Goal: Transaction & Acquisition: Obtain resource

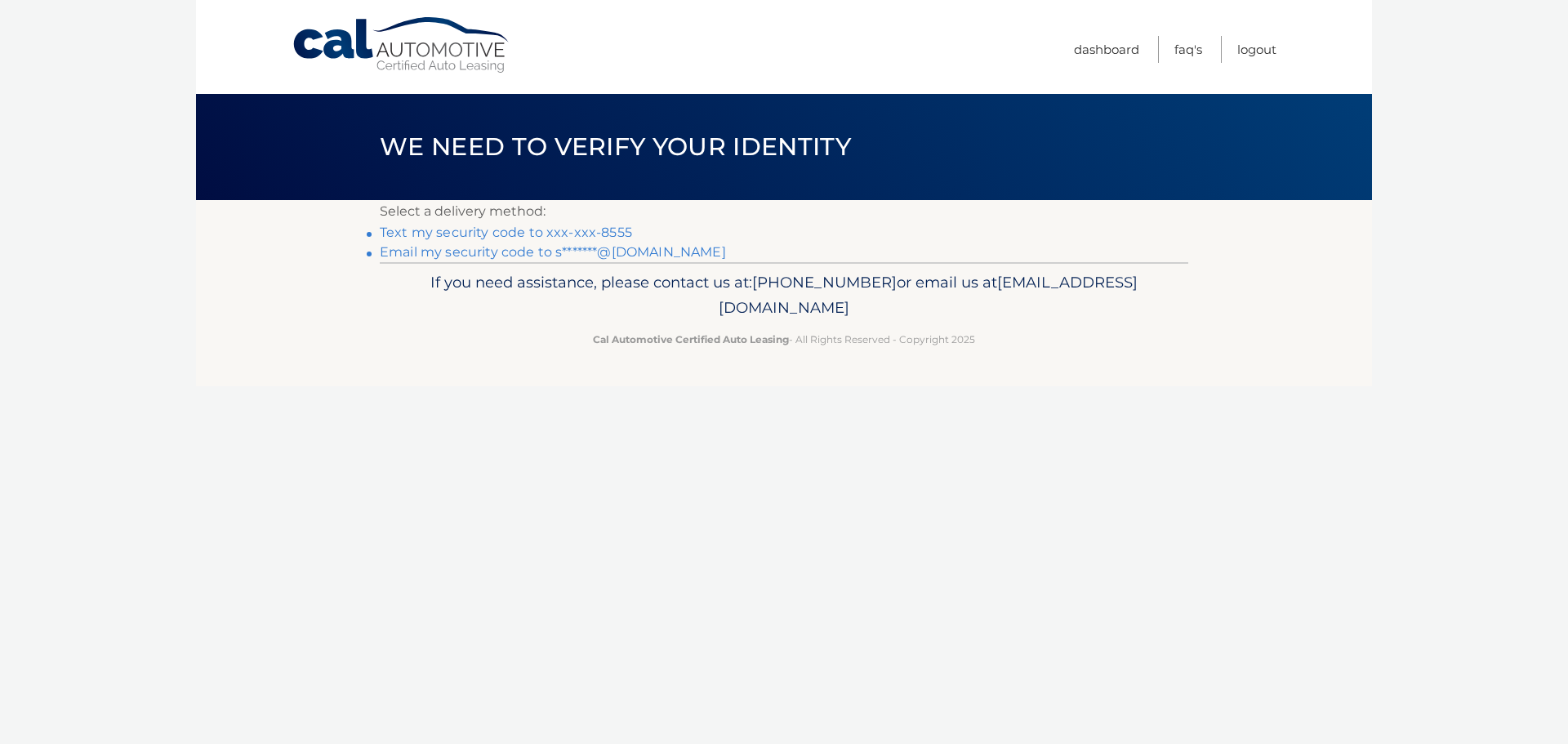
click at [539, 232] on link "Text my security code to xxx-xxx-8555" at bounding box center [506, 232] width 252 height 15
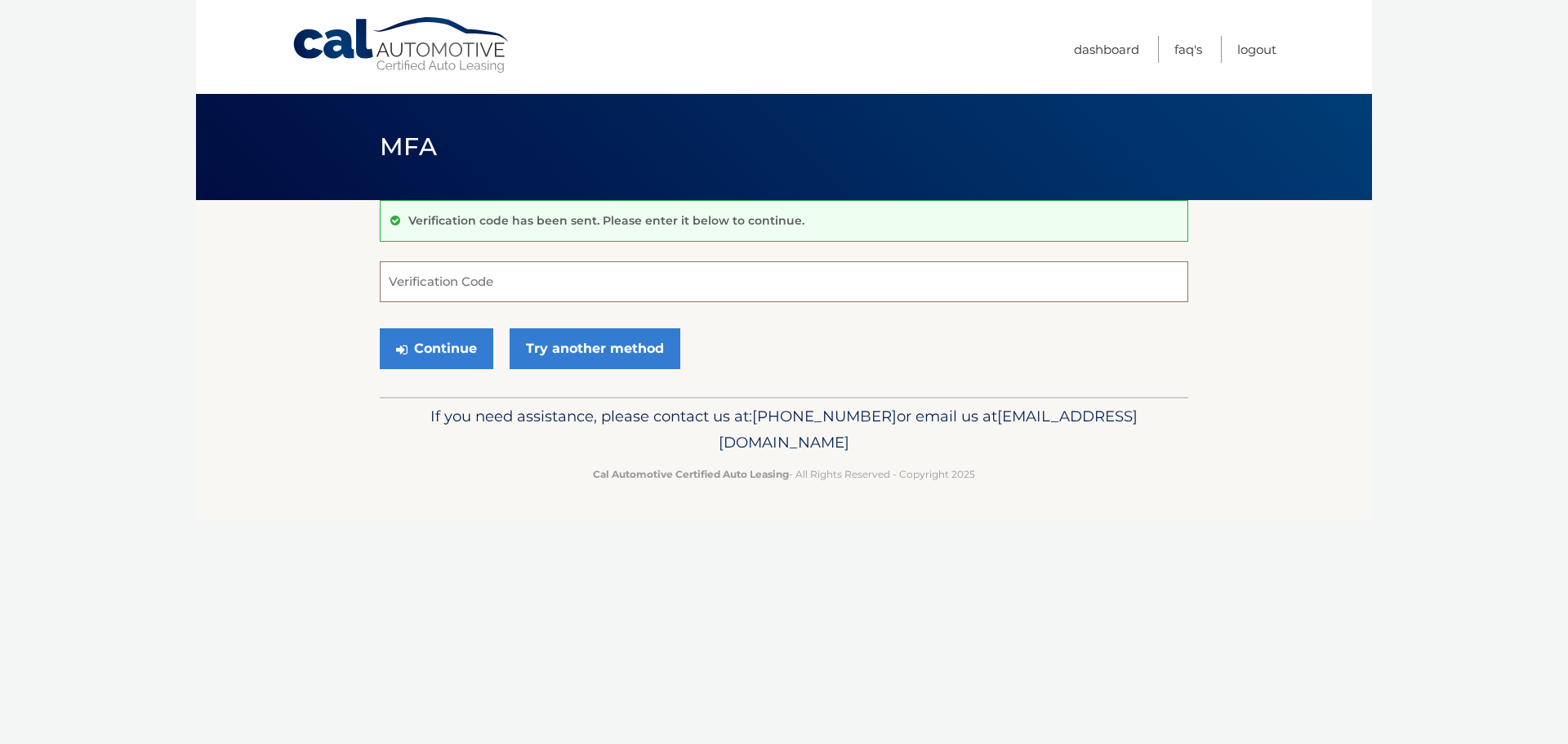
click at [506, 285] on input "Verification Code" at bounding box center [783, 282] width 808 height 41
type input "918197"
click at [441, 344] on button "Continue" at bounding box center [436, 349] width 113 height 41
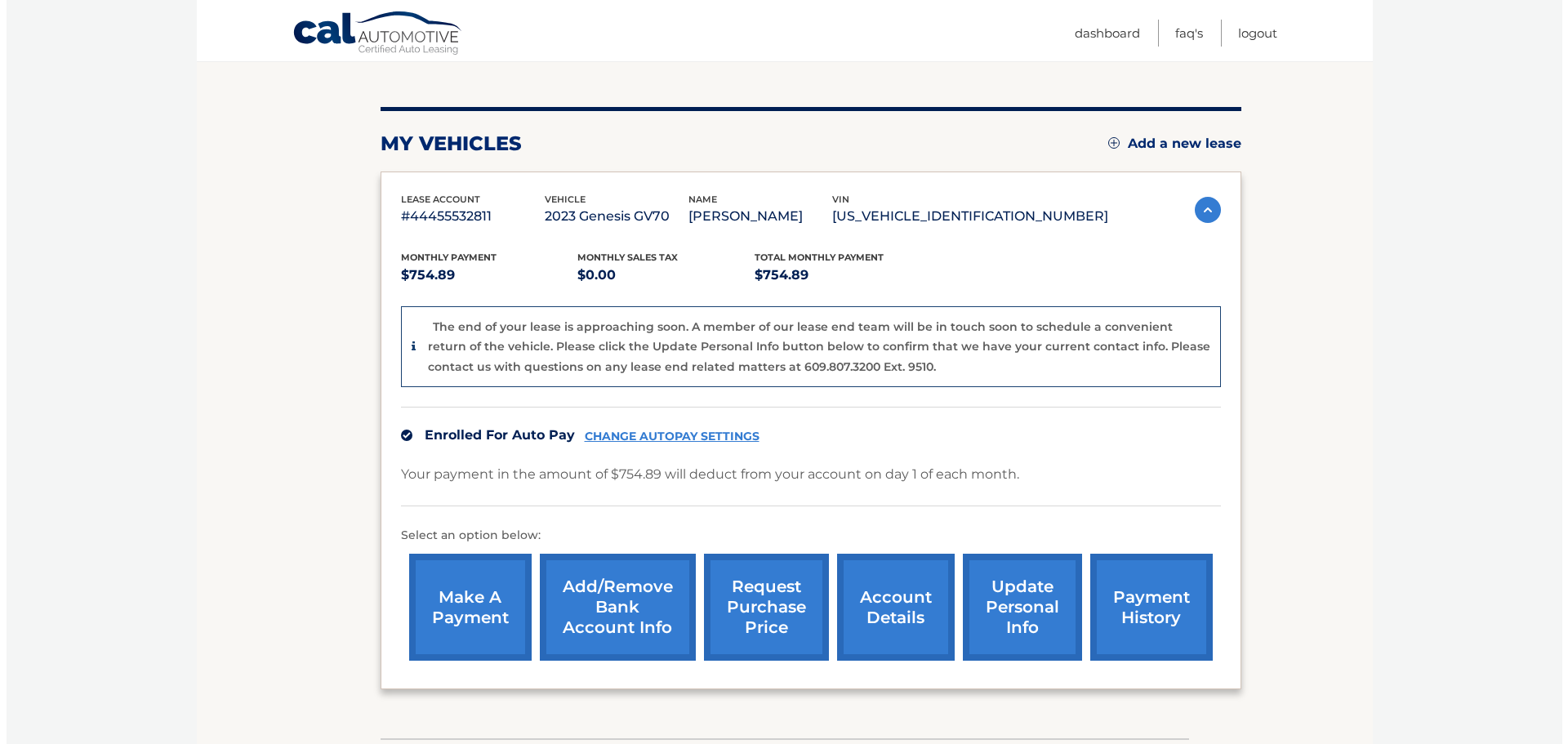
scroll to position [308, 0]
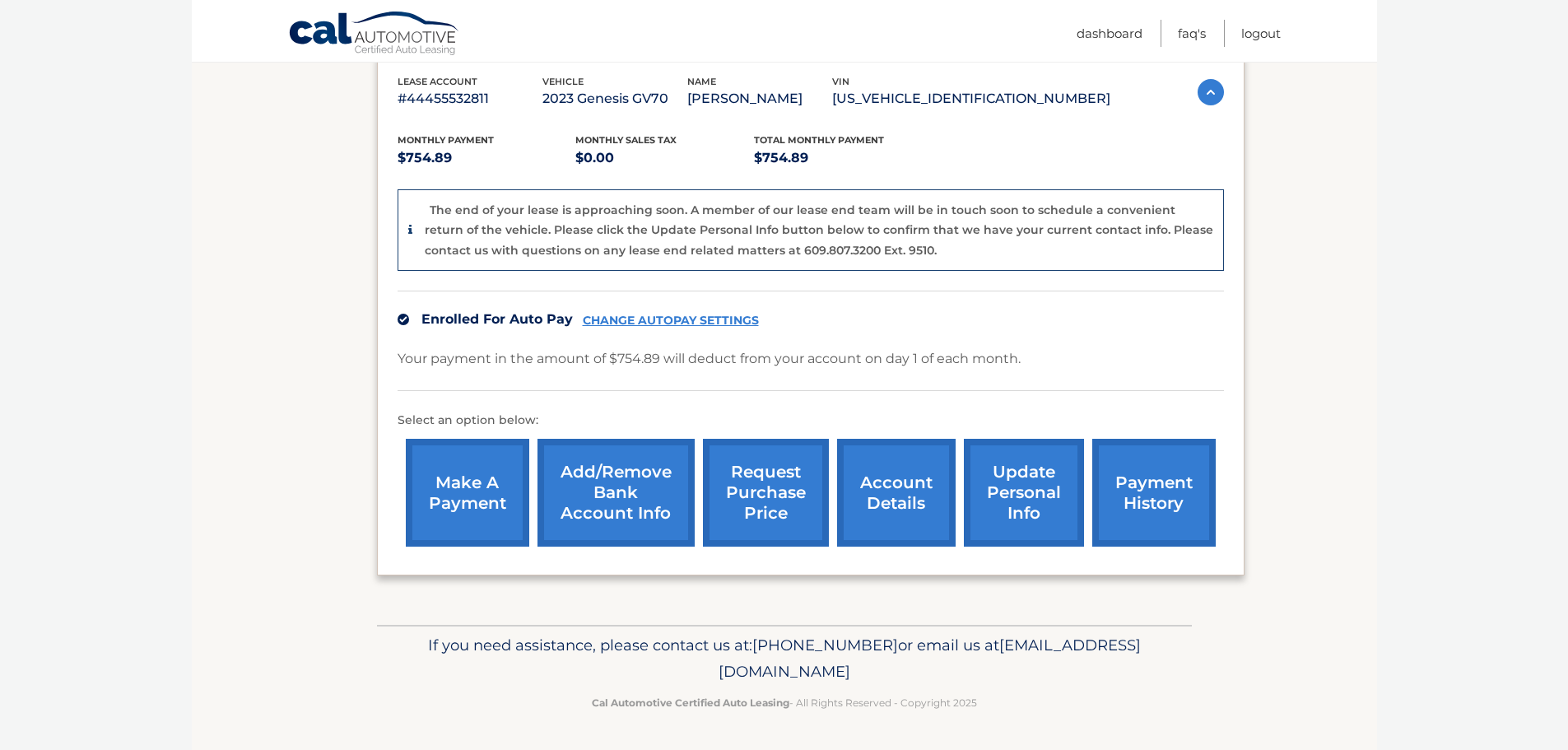
click at [783, 515] on link "request purchase price" at bounding box center [765, 493] width 126 height 108
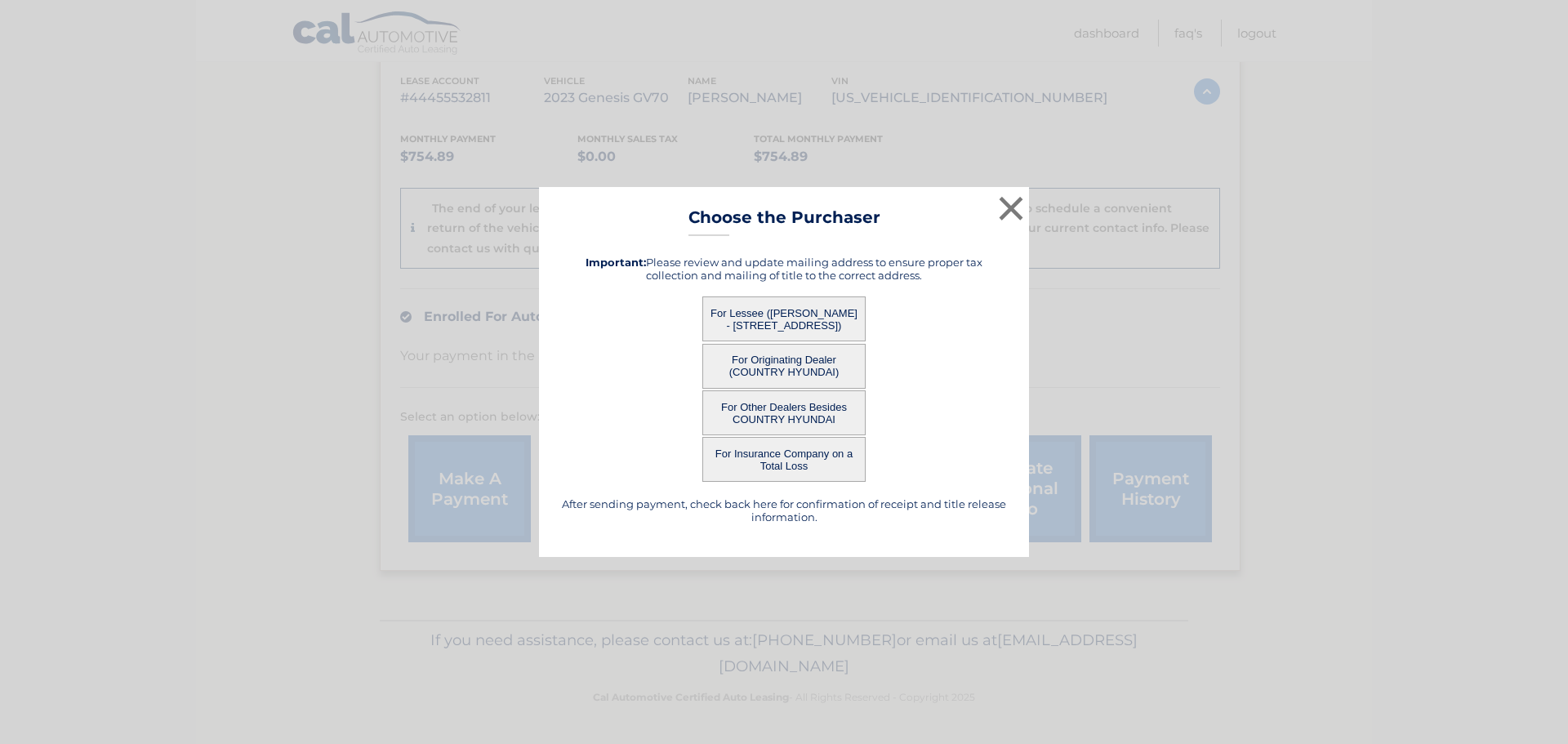
click at [737, 316] on button "For Lessee ([PERSON_NAME] - [STREET_ADDRESS])" at bounding box center [784, 319] width 163 height 45
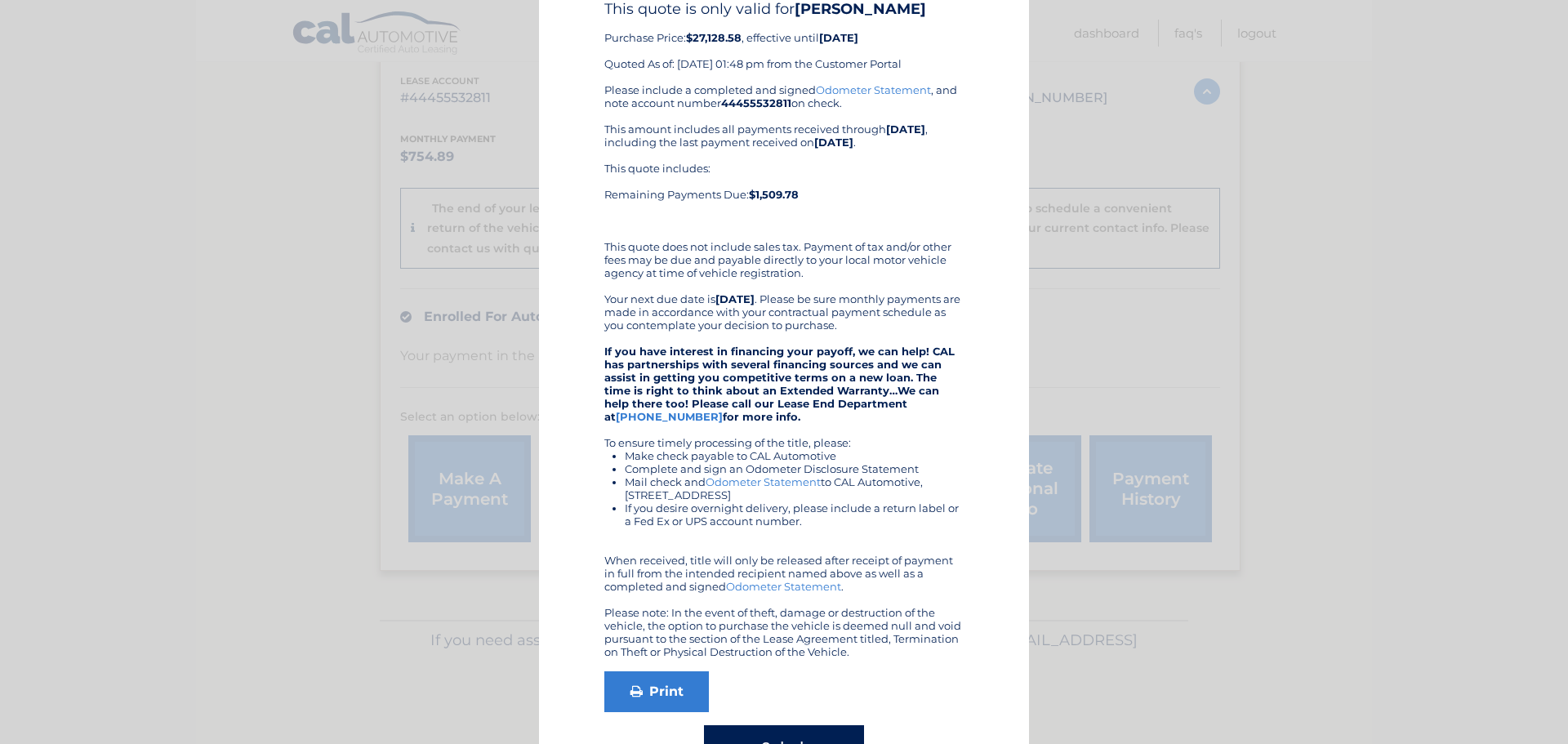
scroll to position [157, 0]
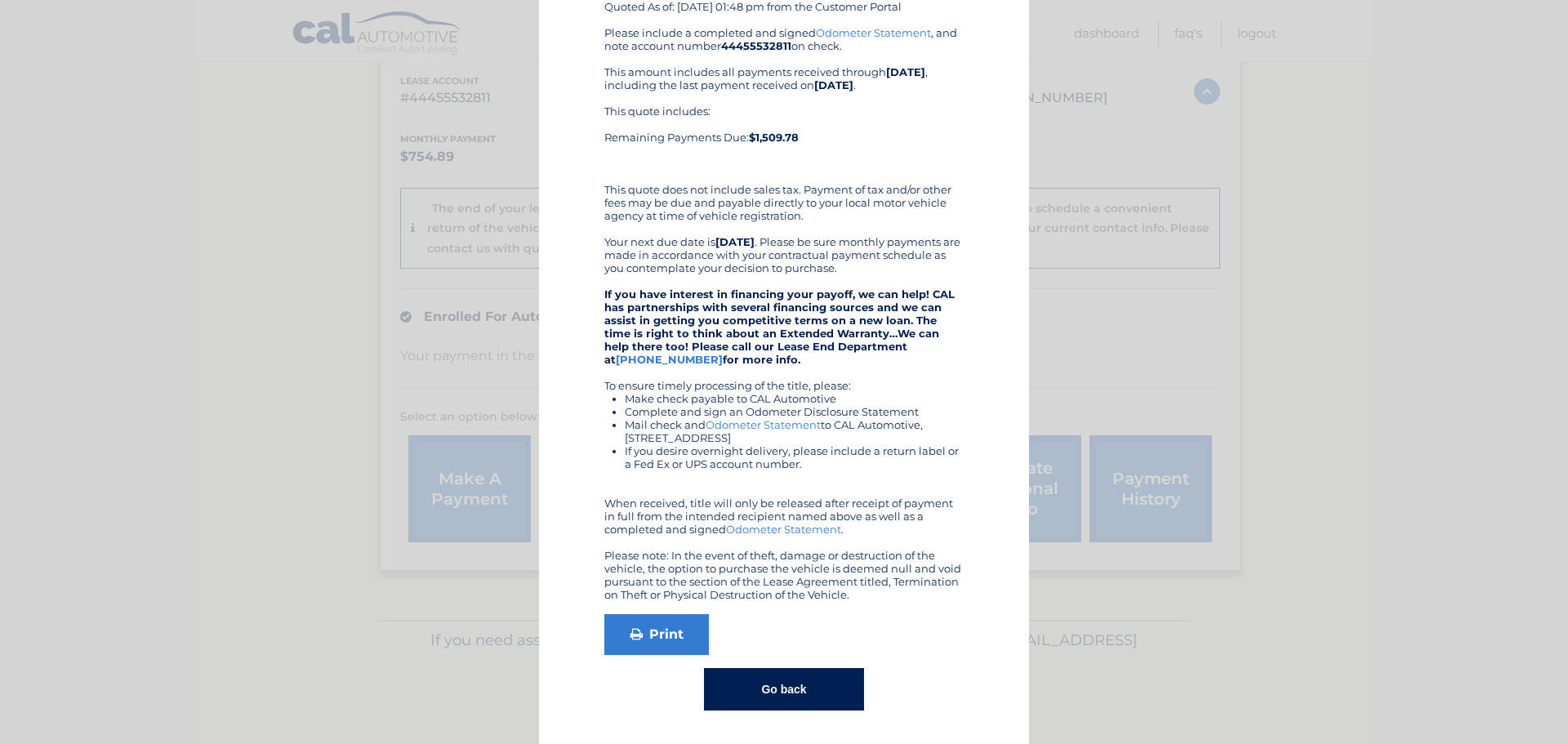
click at [781, 691] on button "Go back" at bounding box center [783, 689] width 159 height 42
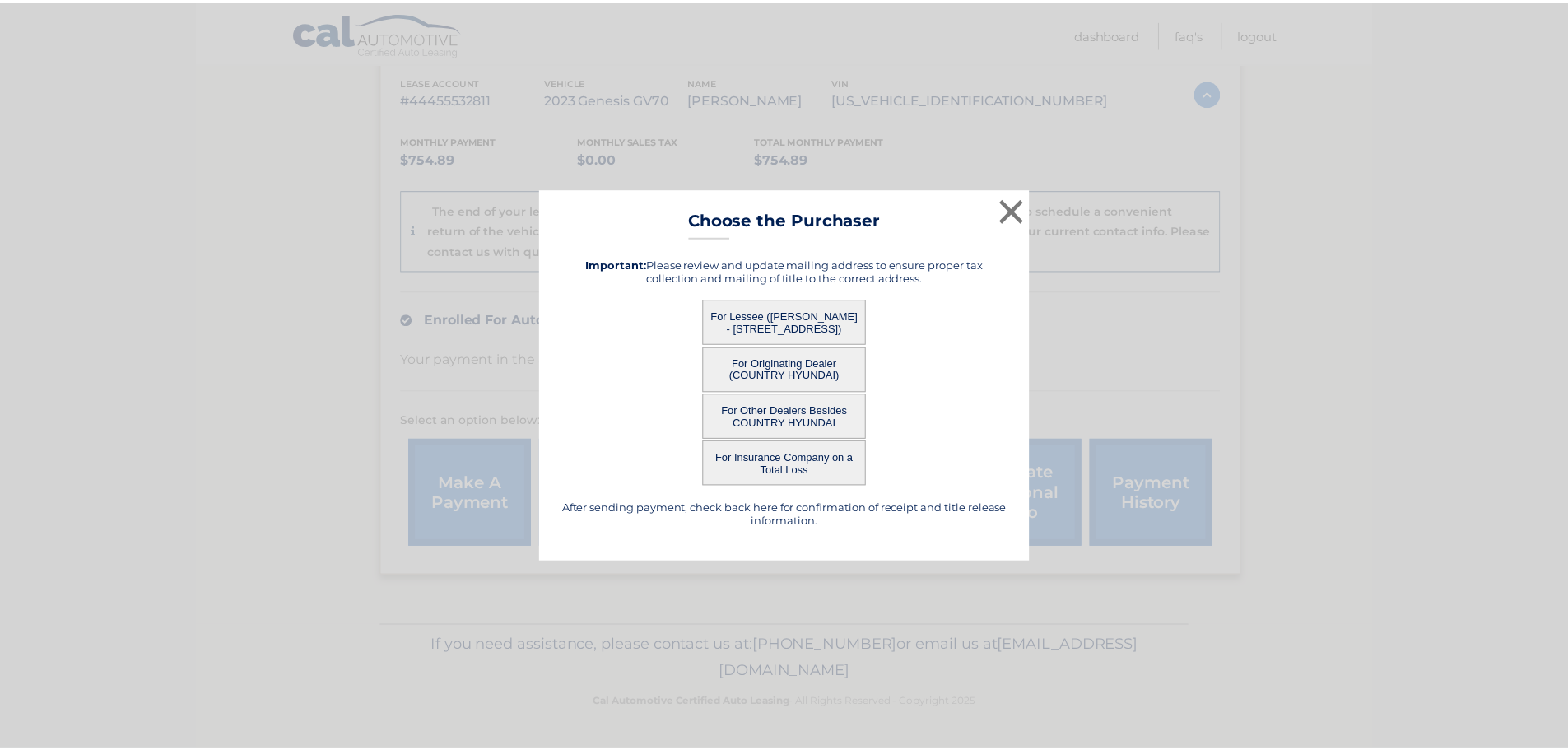
scroll to position [0, 0]
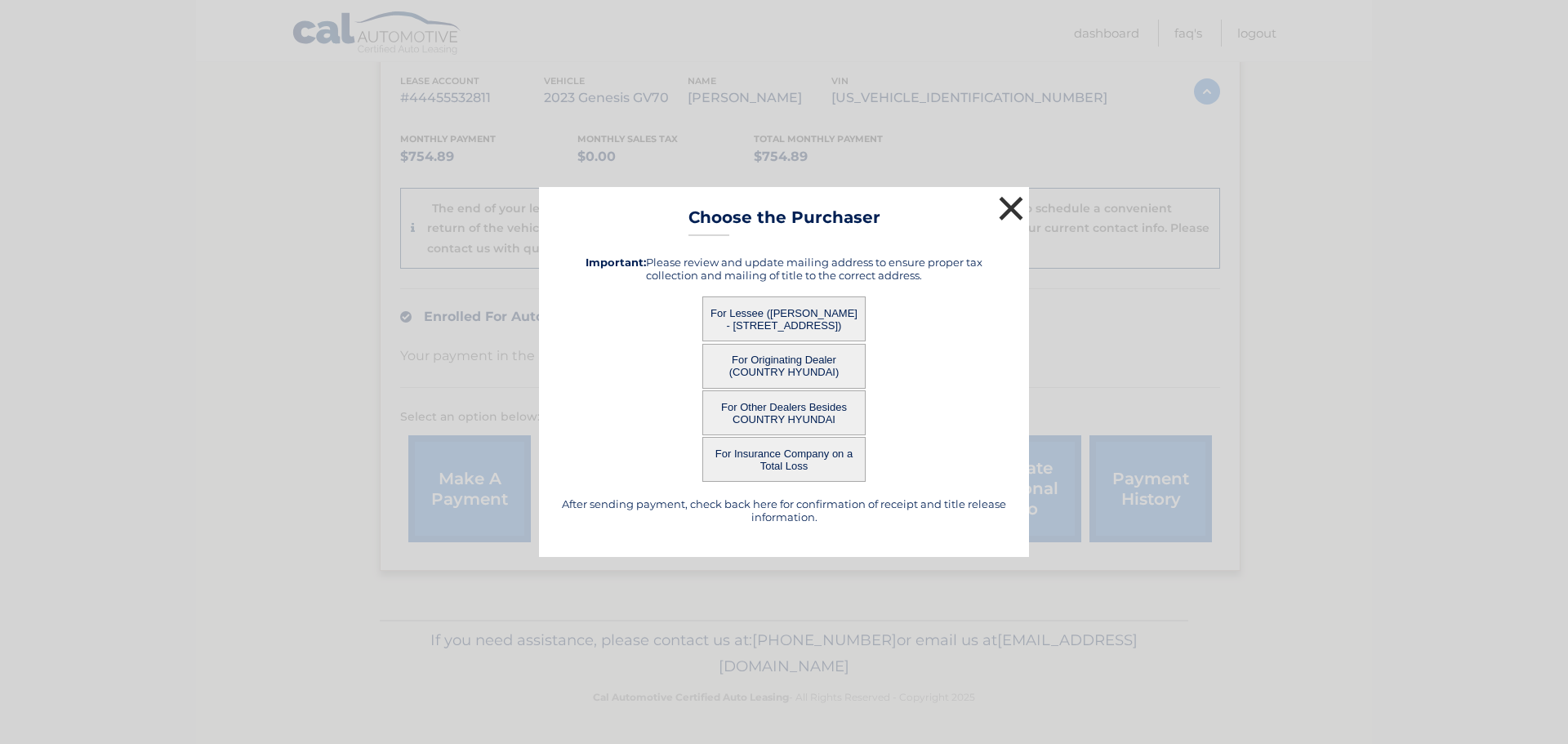
click at [1004, 209] on button "×" at bounding box center [1011, 208] width 33 height 33
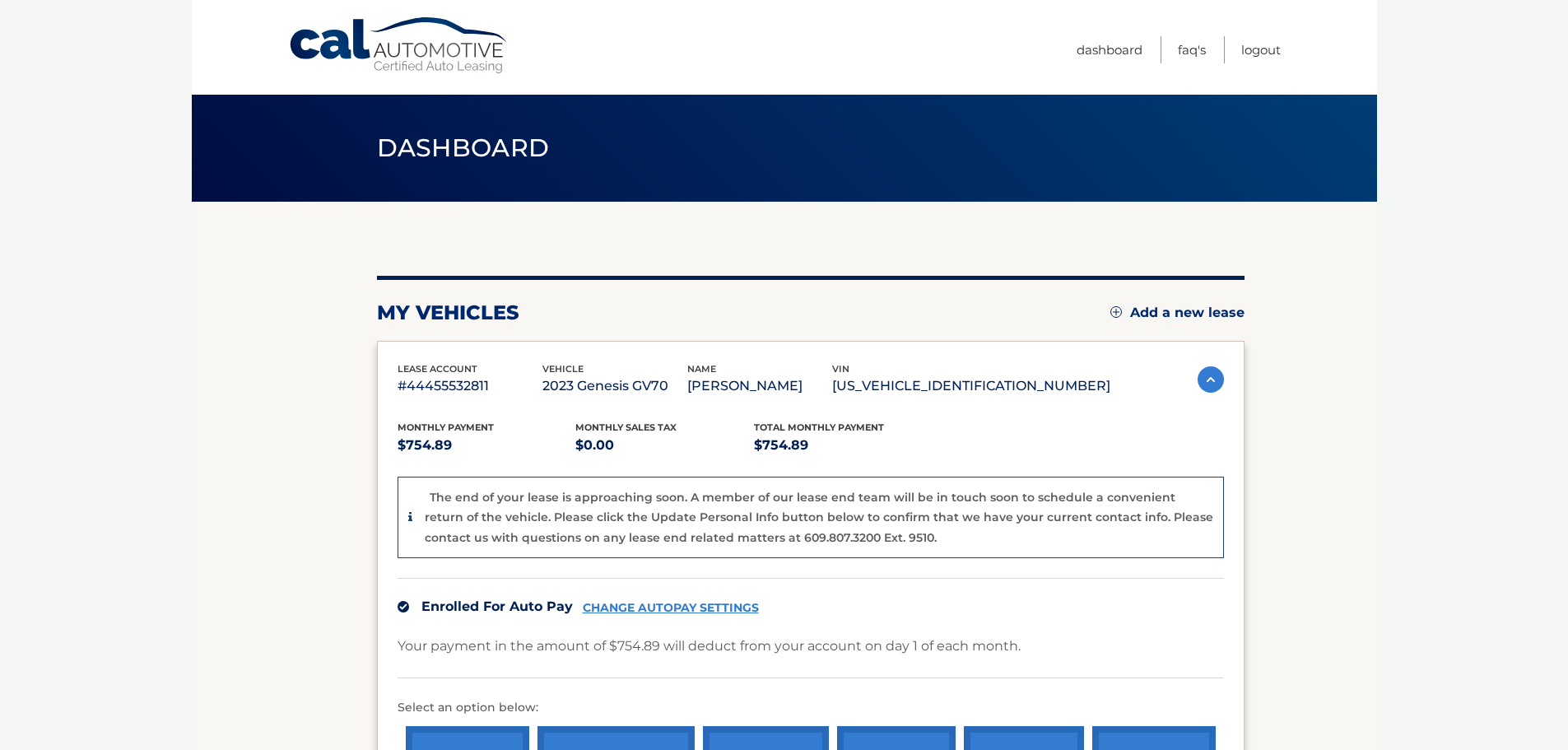
scroll to position [310, 0]
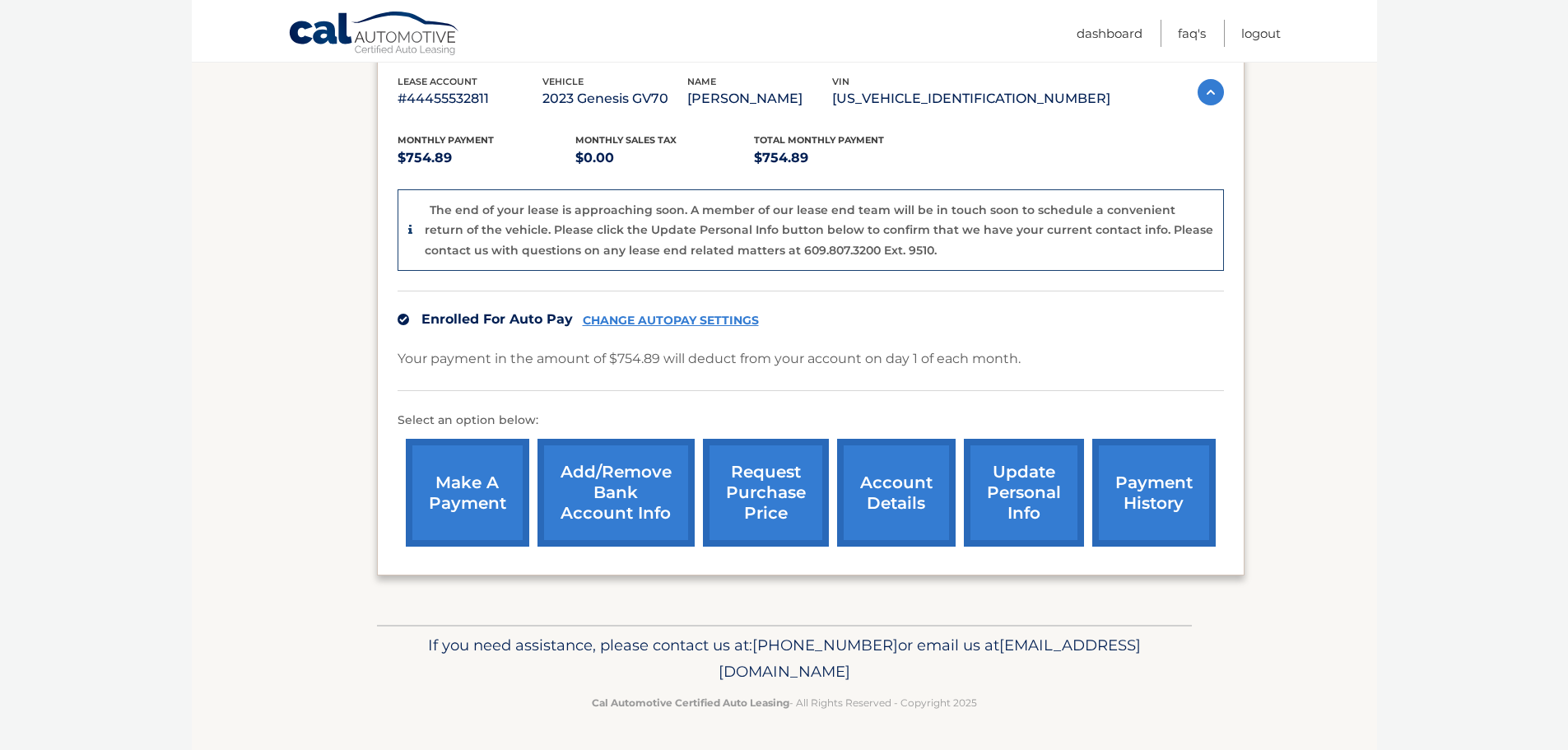
click at [866, 494] on link "account details" at bounding box center [896, 493] width 119 height 108
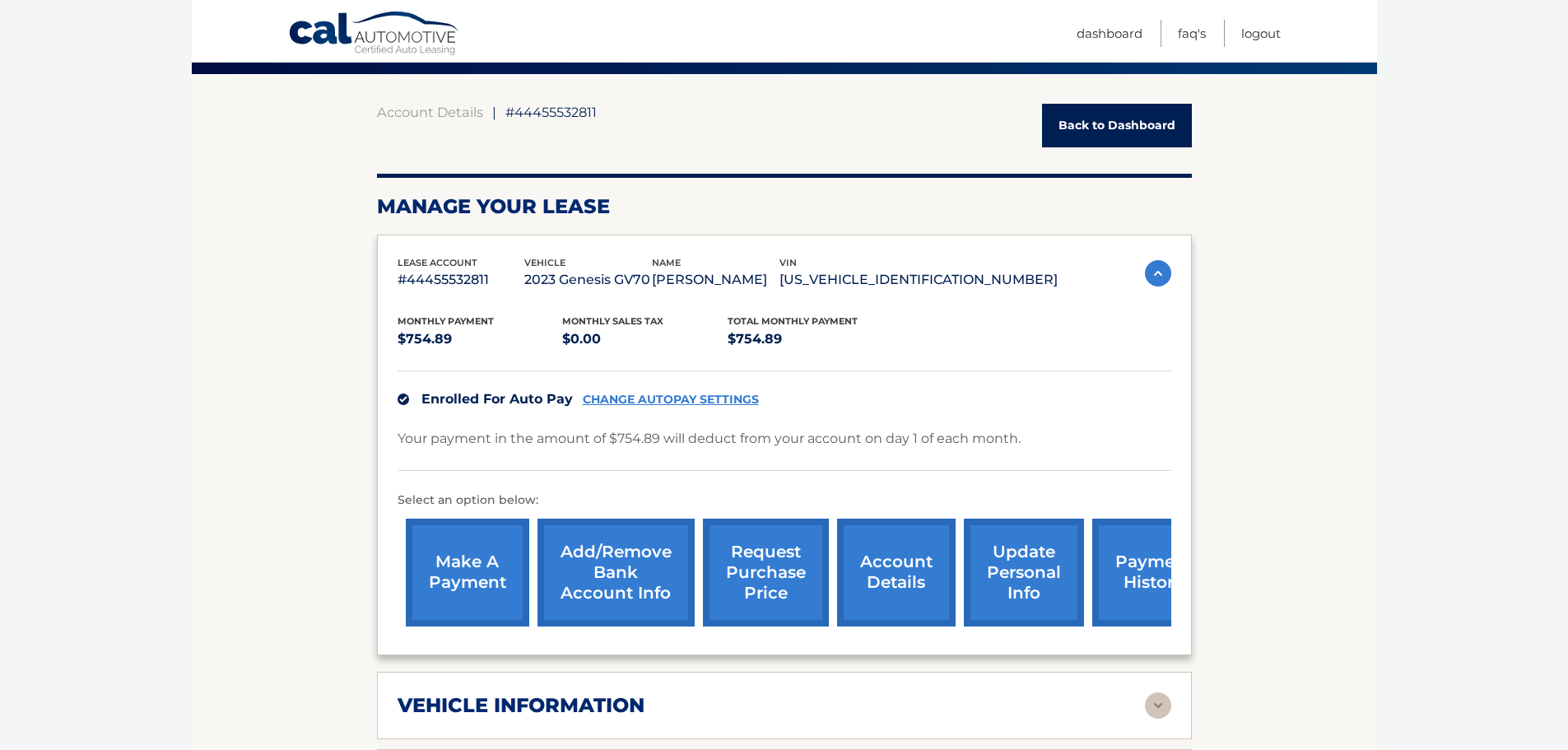
scroll to position [329, 0]
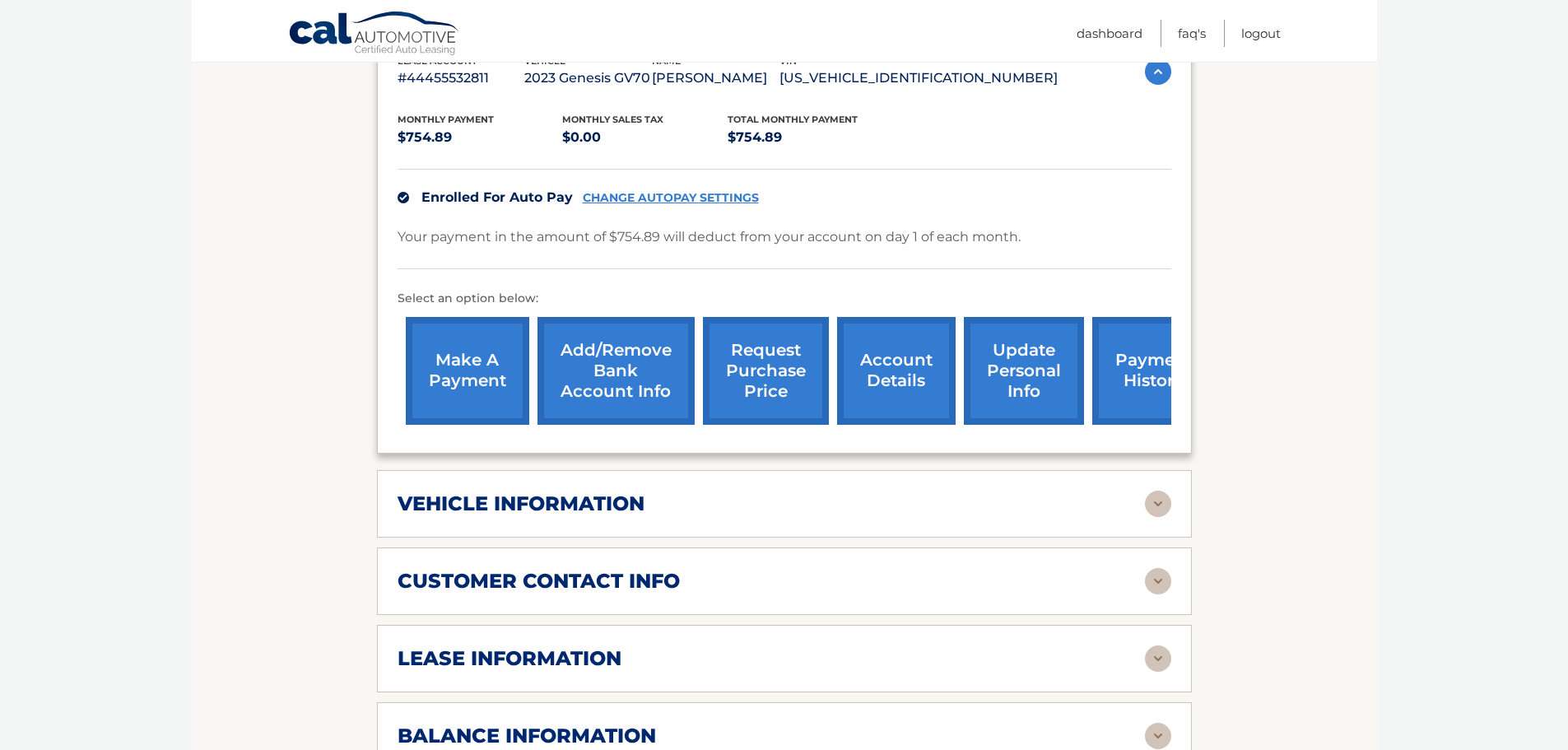
click at [1155, 517] on img at bounding box center [1158, 504] width 26 height 26
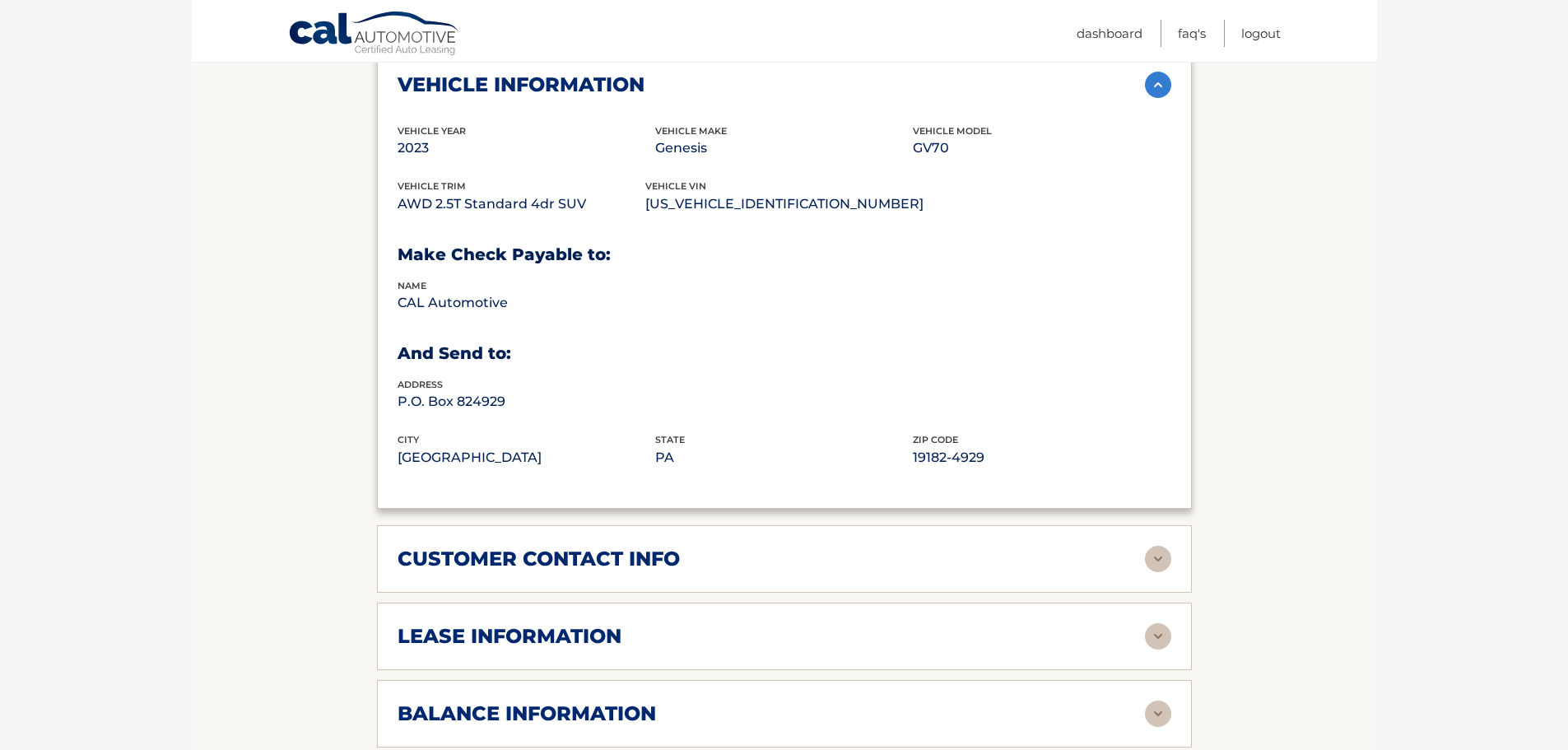
scroll to position [988, 0]
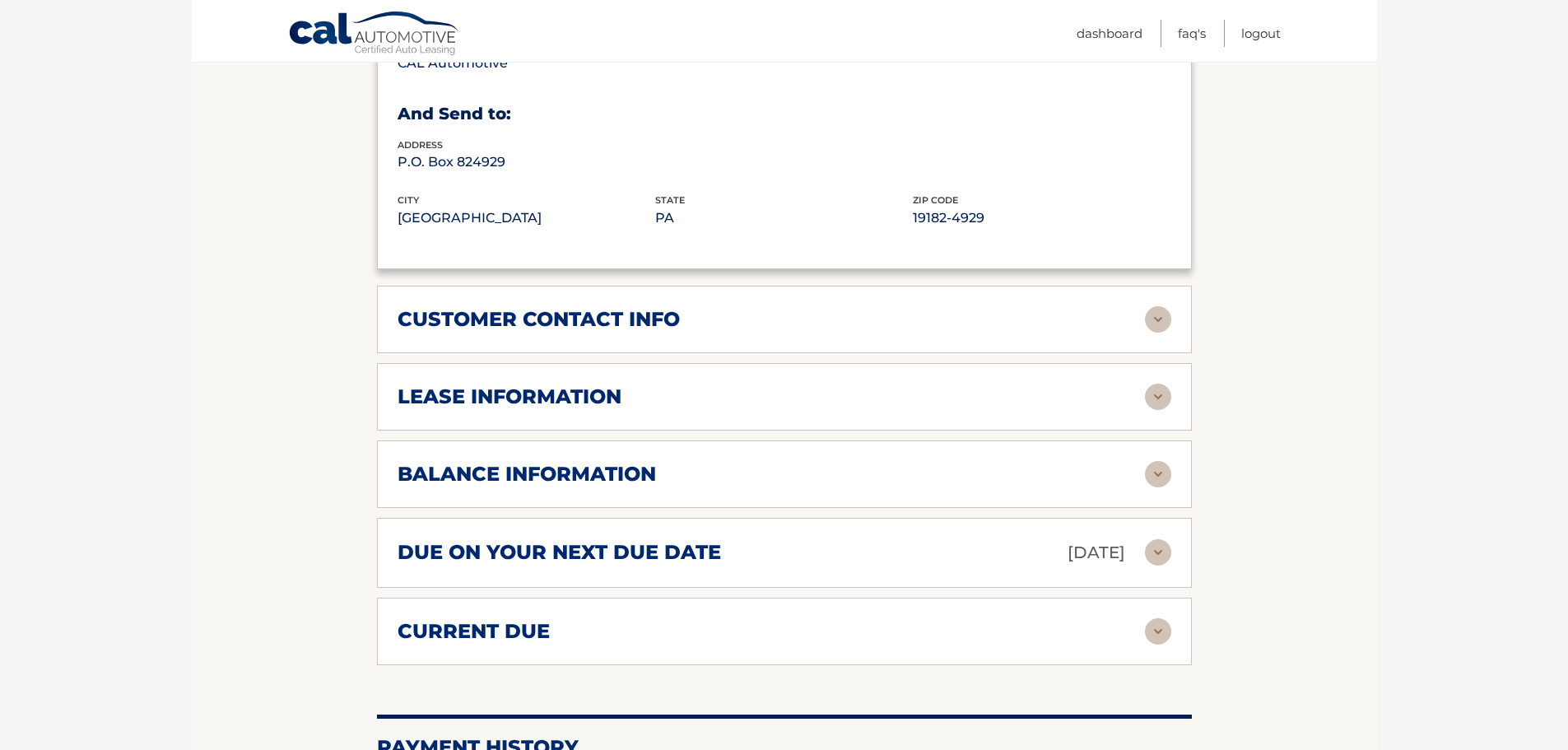
click at [1147, 333] on img at bounding box center [1158, 320] width 26 height 26
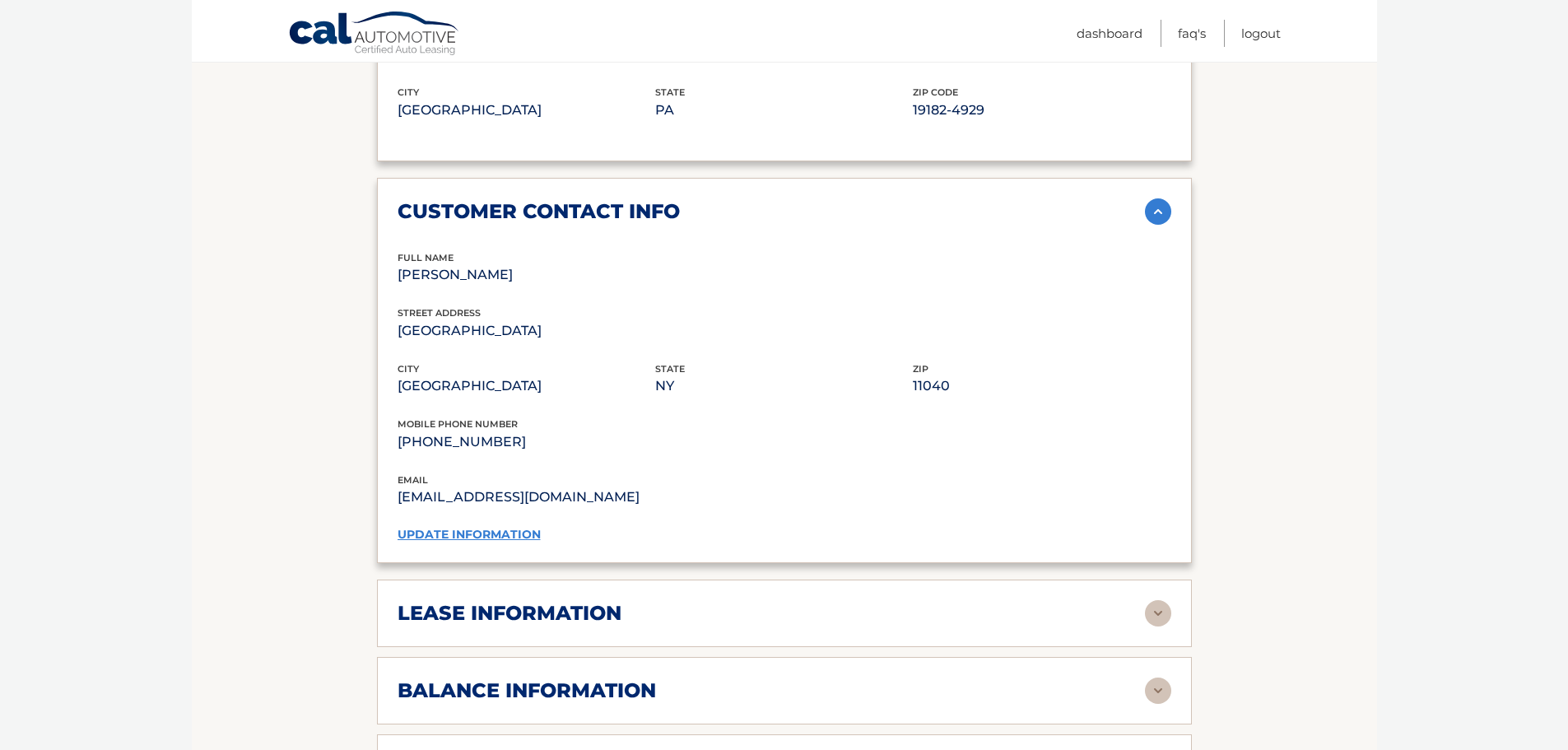
scroll to position [1400, 0]
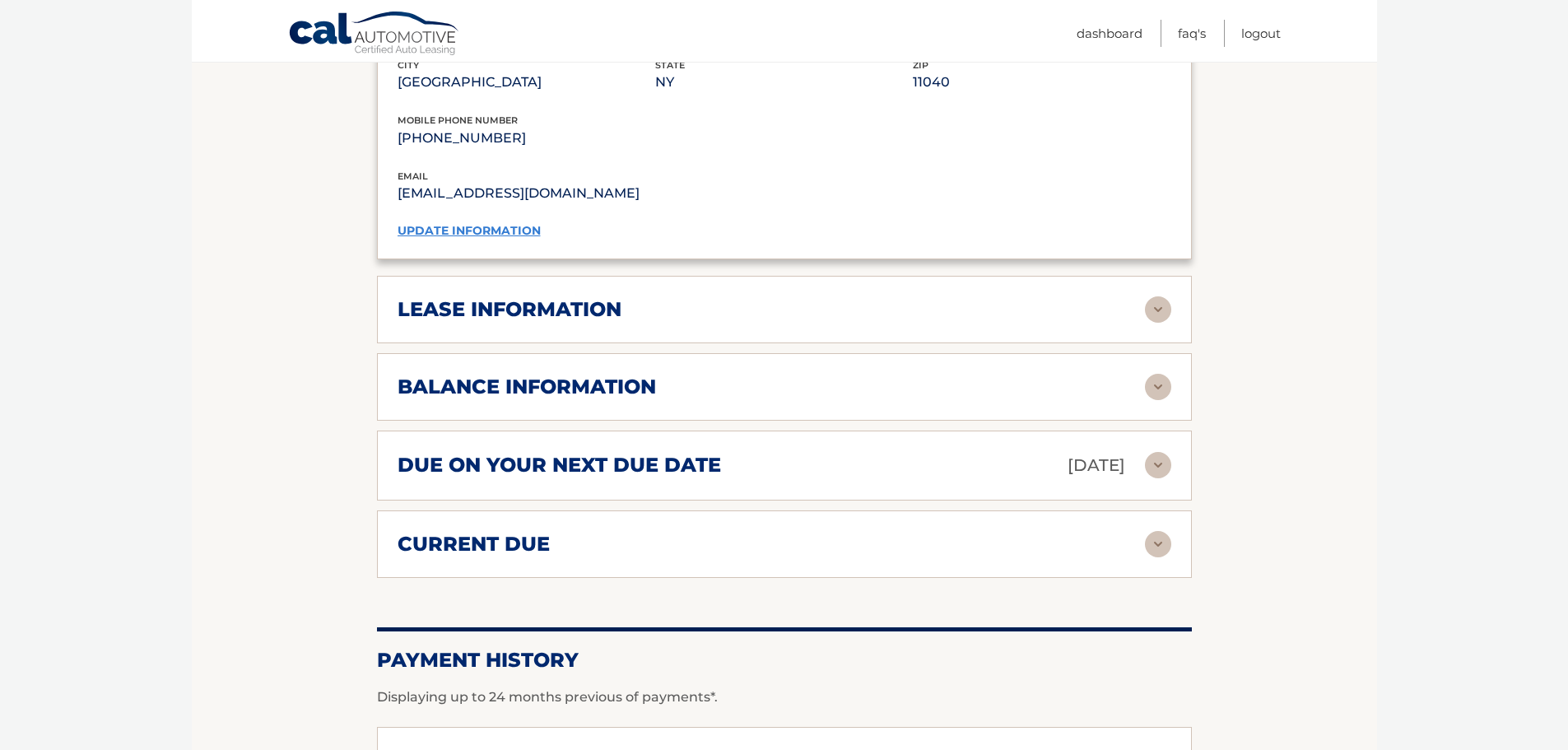
click at [1166, 323] on img at bounding box center [1158, 309] width 26 height 26
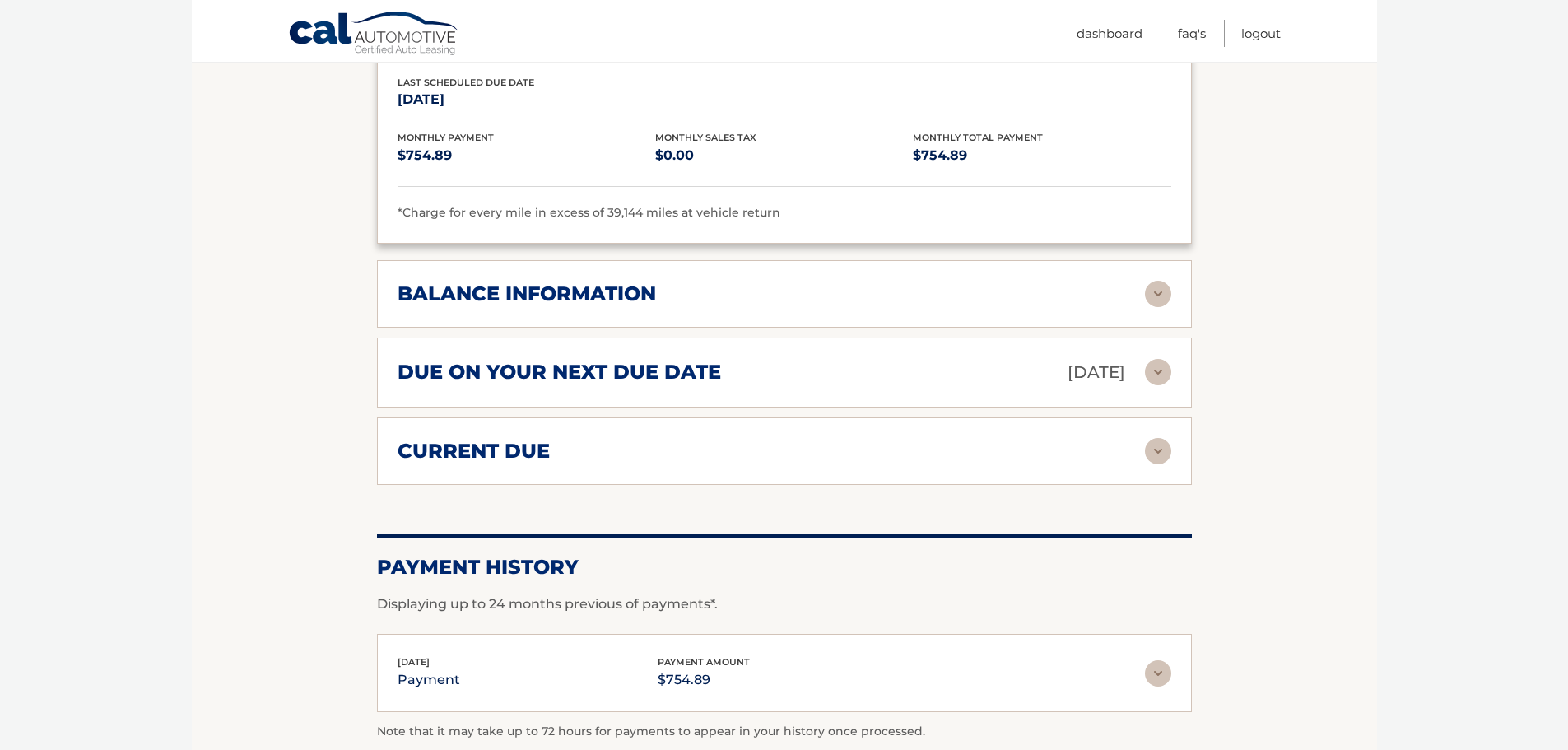
scroll to position [1812, 0]
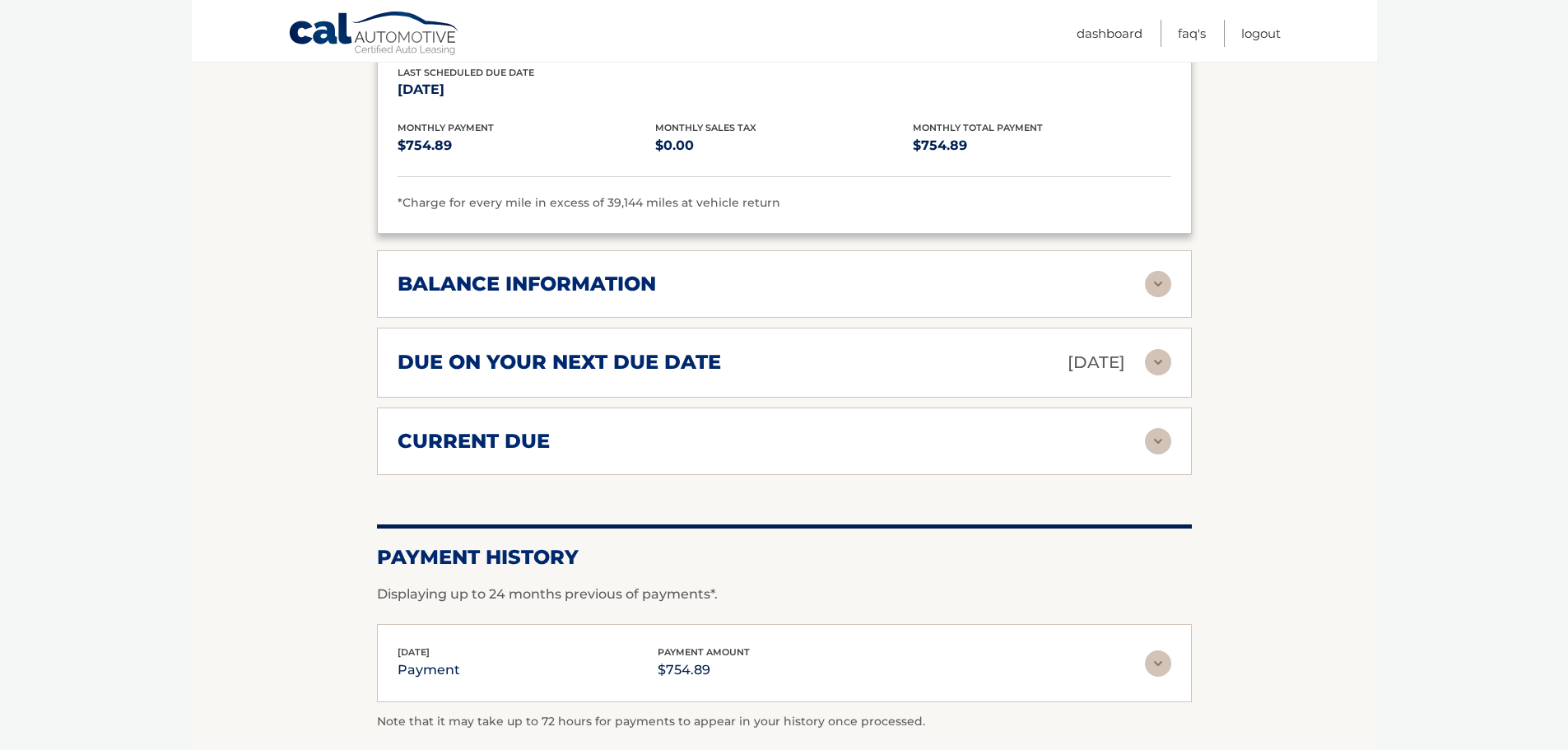
click at [1149, 455] on img at bounding box center [1158, 441] width 26 height 26
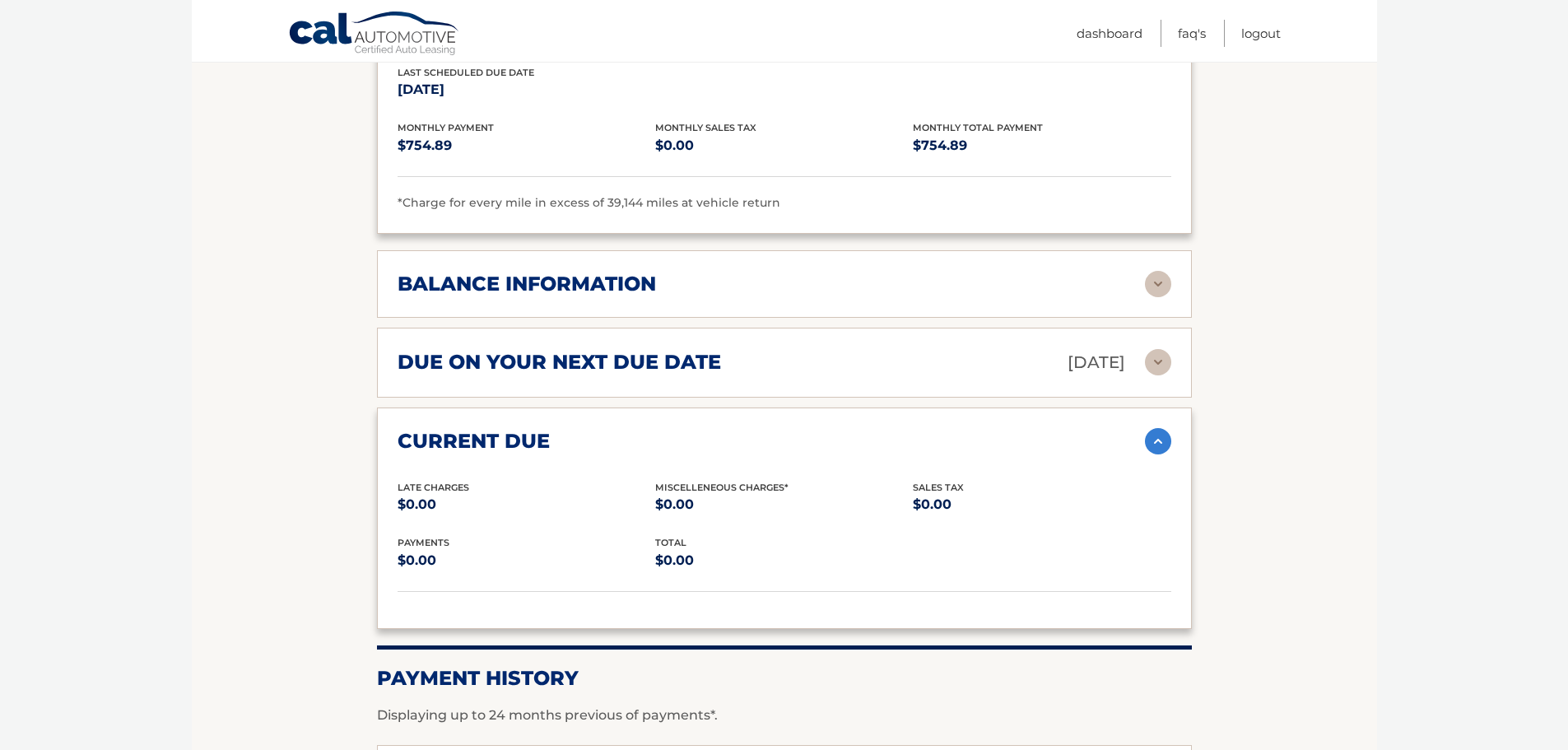
click at [1149, 455] on img at bounding box center [1158, 441] width 26 height 26
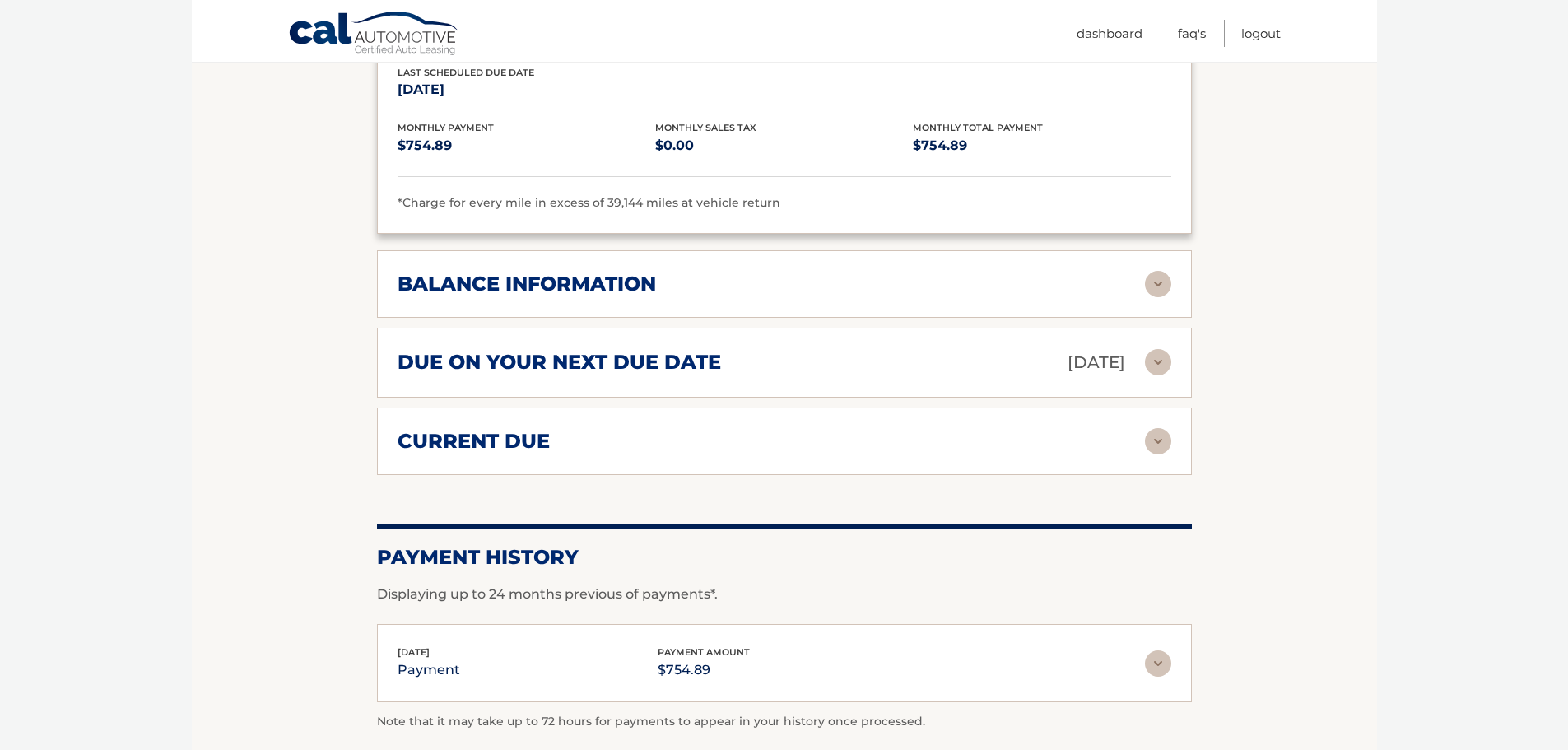
click at [1144, 294] on div "balance information" at bounding box center [771, 284] width 747 height 25
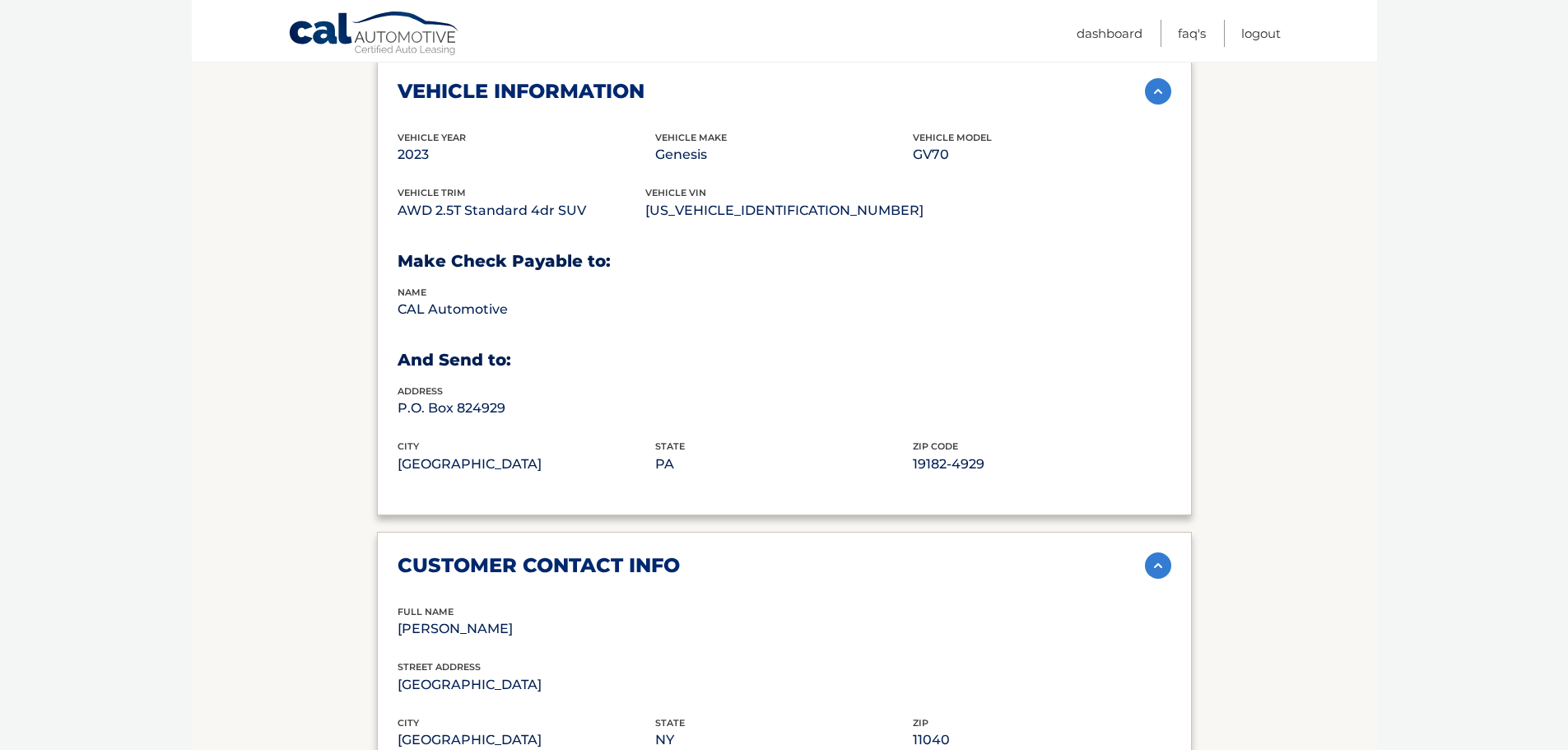
scroll to position [741, 0]
drag, startPoint x: 655, startPoint y: 234, endPoint x: 817, endPoint y: 235, distance: 162.0
click at [817, 223] on p "[US_VEHICLE_IDENTIFICATION_NUMBER]" at bounding box center [784, 211] width 278 height 23
copy p "[US_VEHICLE_IDENTIFICATION_NUMBER]"
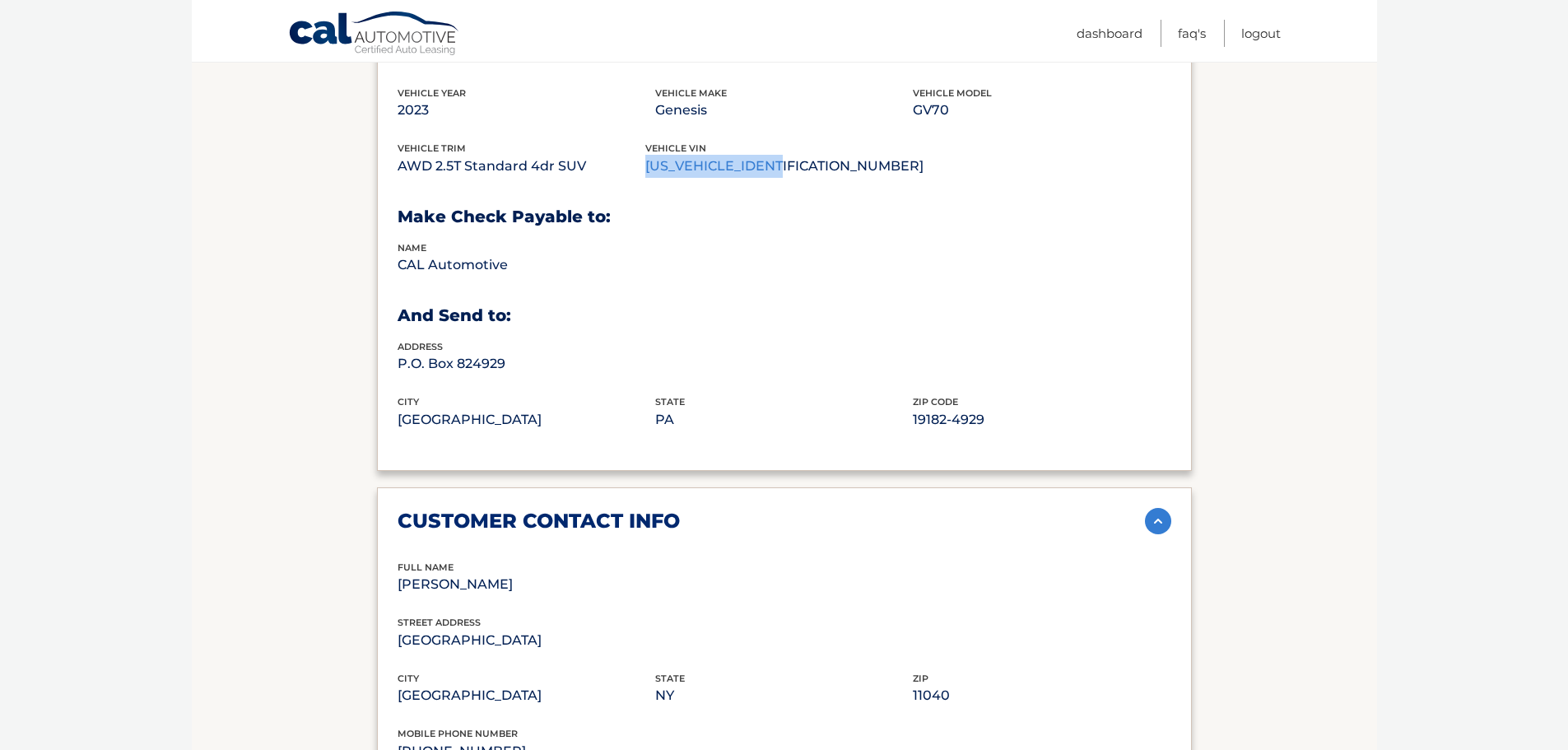
scroll to position [591, 0]
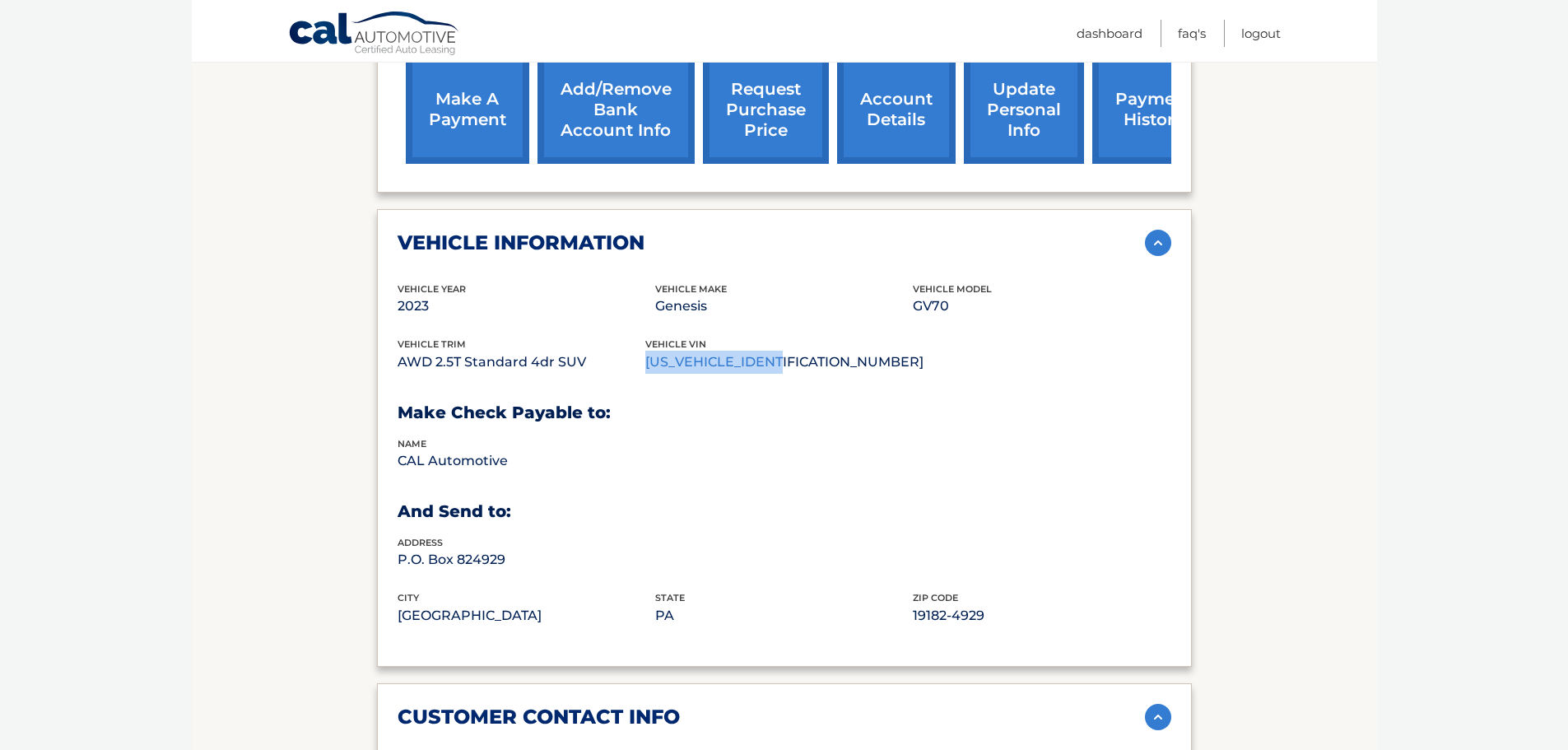
click at [765, 129] on link "request purchase price" at bounding box center [765, 110] width 126 height 108
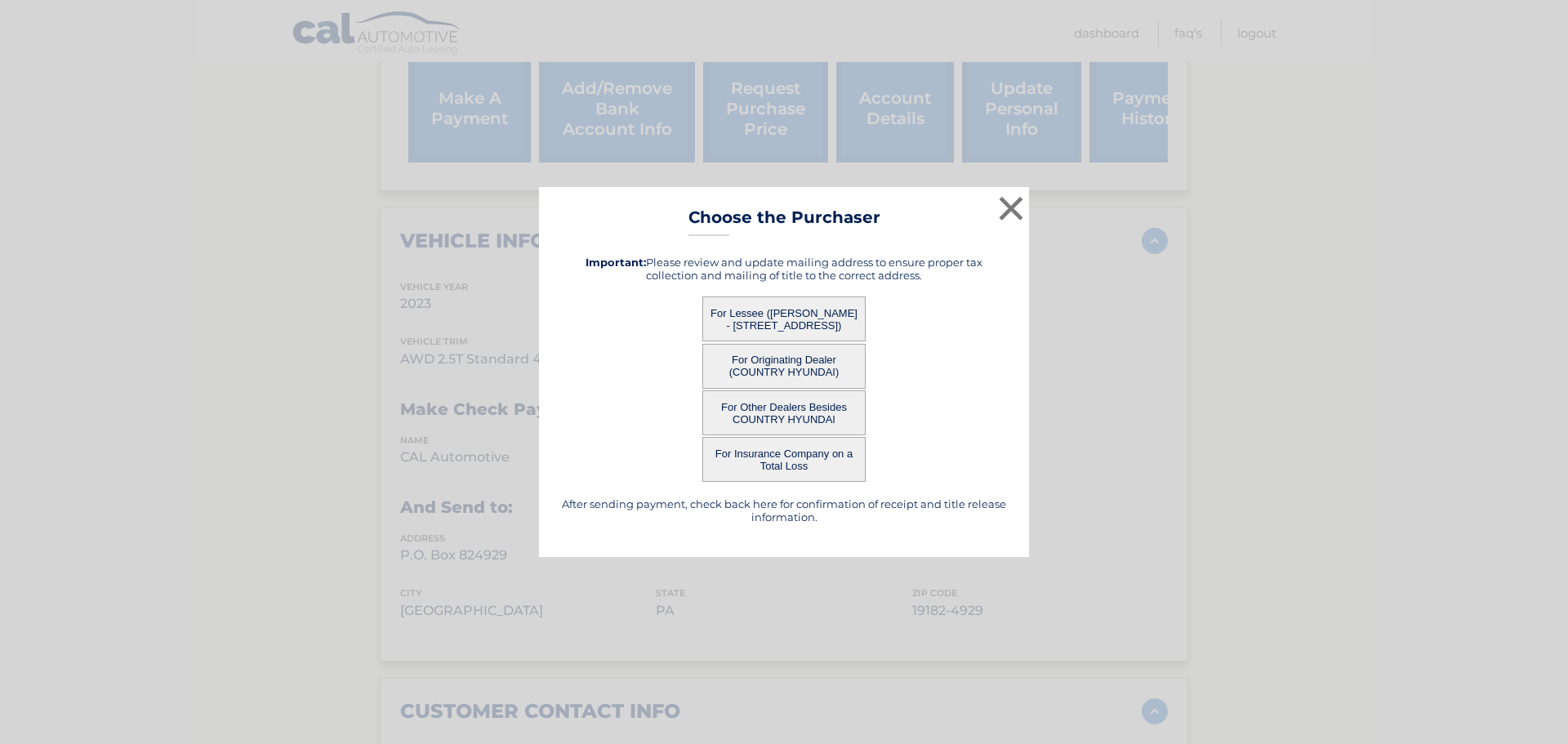
click at [803, 364] on button "For Originating Dealer (COUNTRY HYUNDAI)" at bounding box center [784, 366] width 163 height 45
click at [785, 365] on button "For Originating Dealer (COUNTRY HYUNDAI)" at bounding box center [784, 366] width 163 height 45
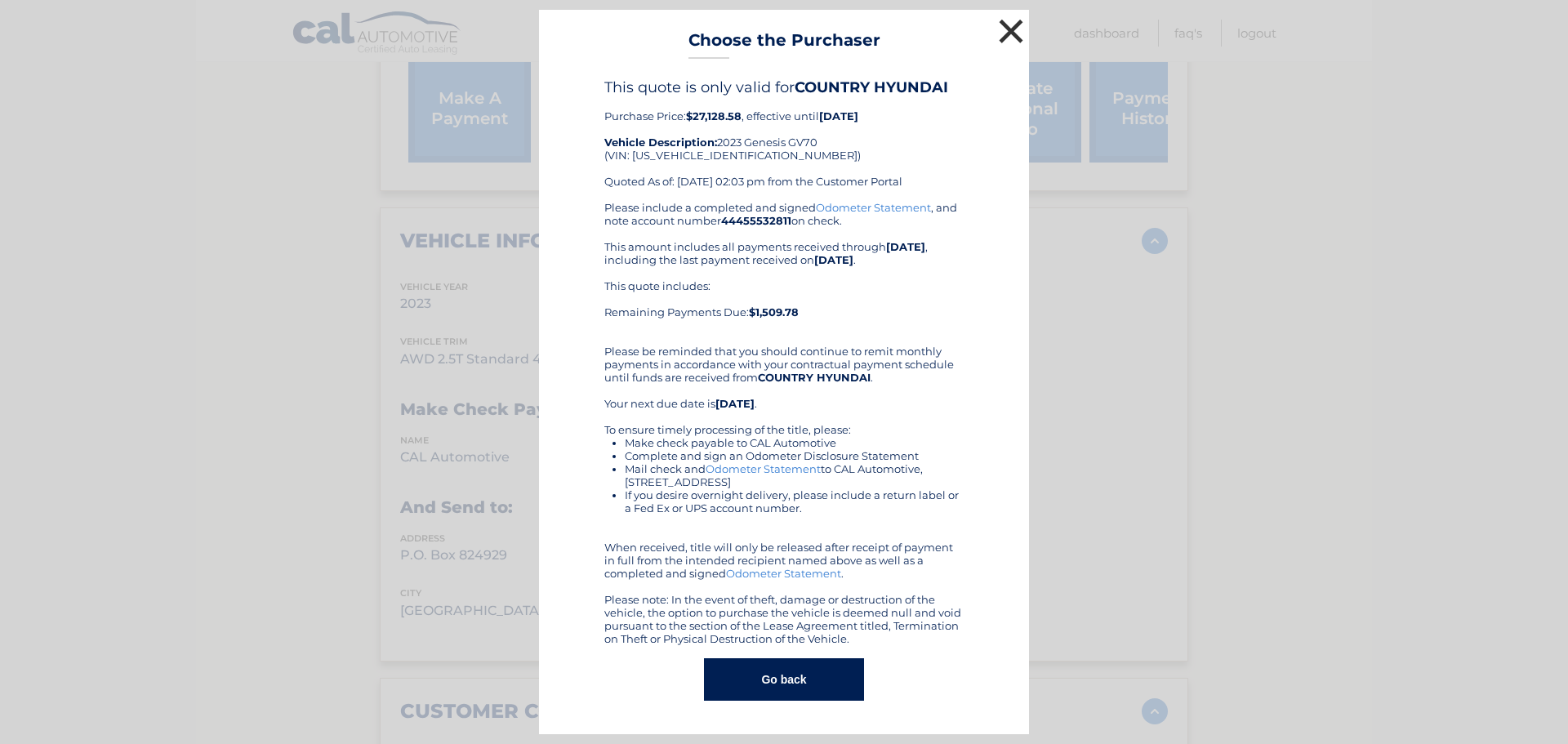
click at [1005, 32] on button "×" at bounding box center [1011, 31] width 33 height 33
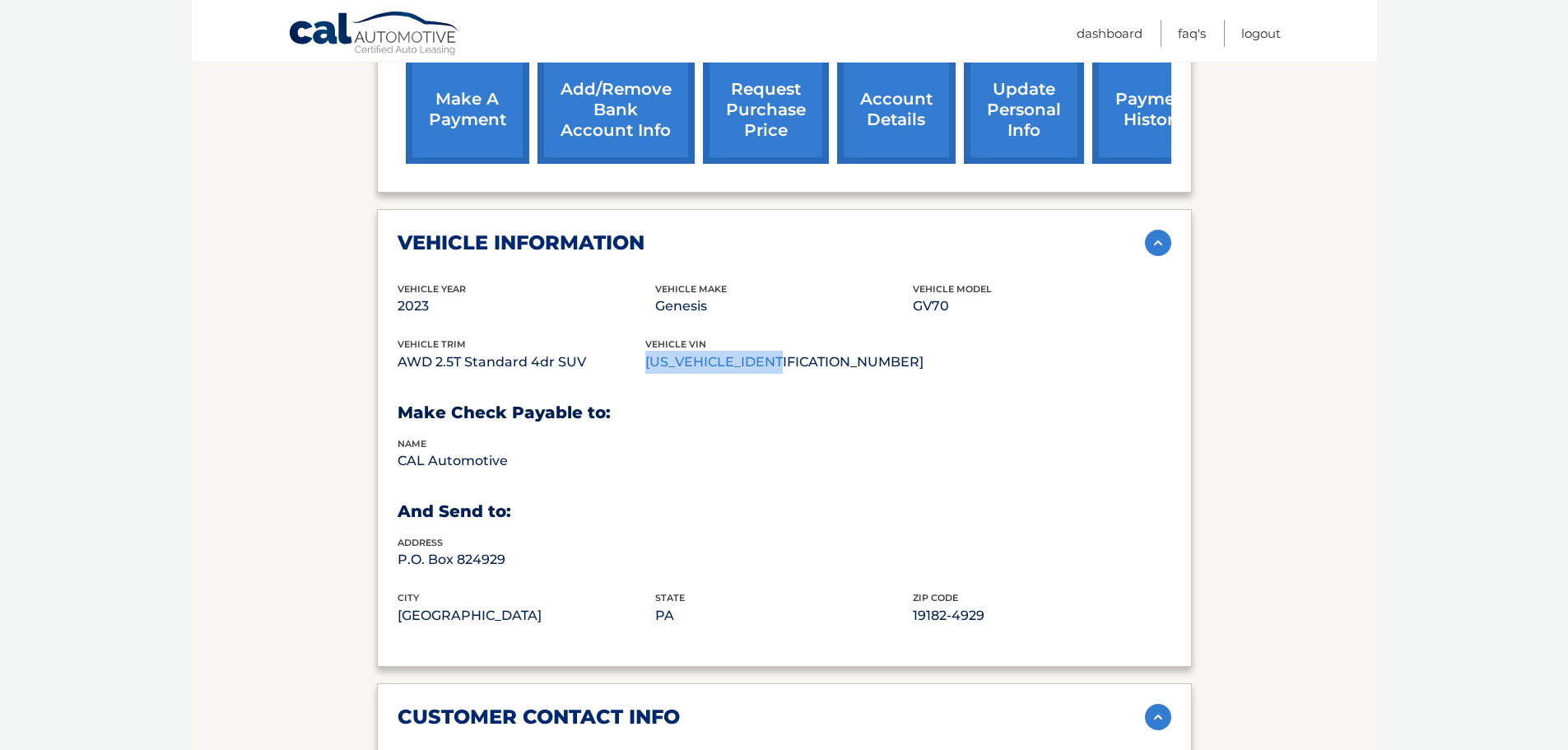
click at [747, 105] on link "request purchase price" at bounding box center [765, 110] width 126 height 108
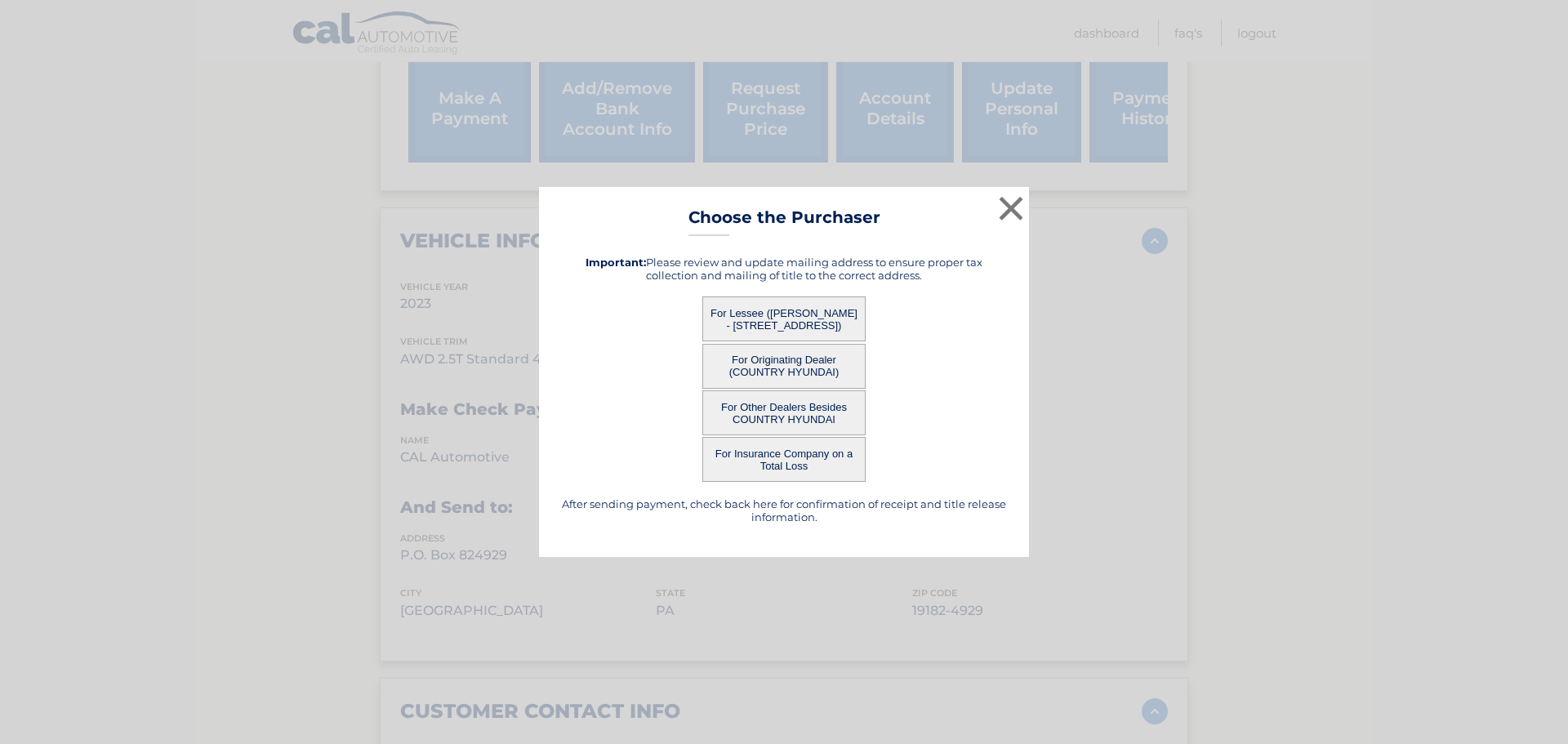
click at [779, 307] on button "For Lessee ([PERSON_NAME] - [STREET_ADDRESS])" at bounding box center [784, 319] width 163 height 45
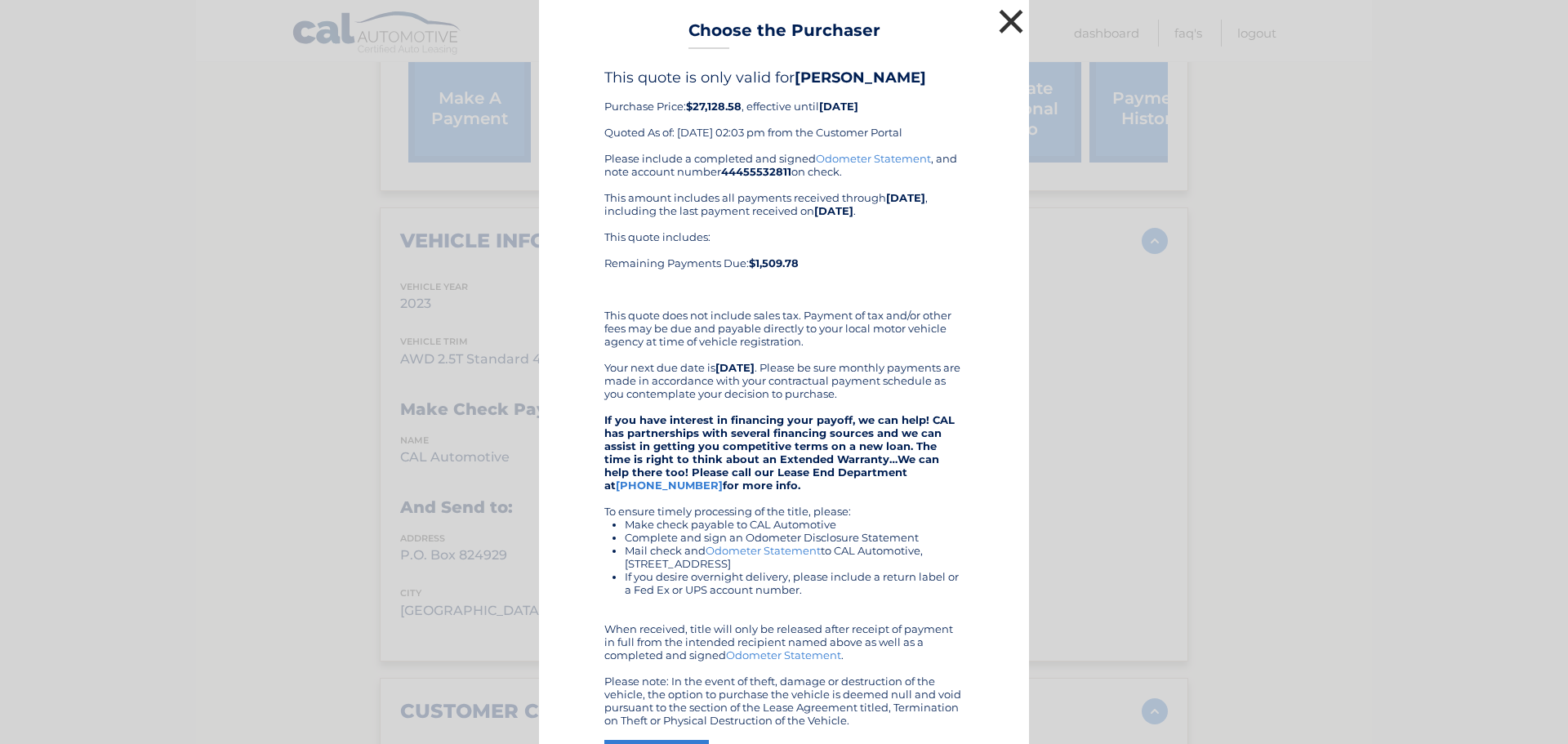
click at [1009, 18] on button "×" at bounding box center [1011, 21] width 33 height 33
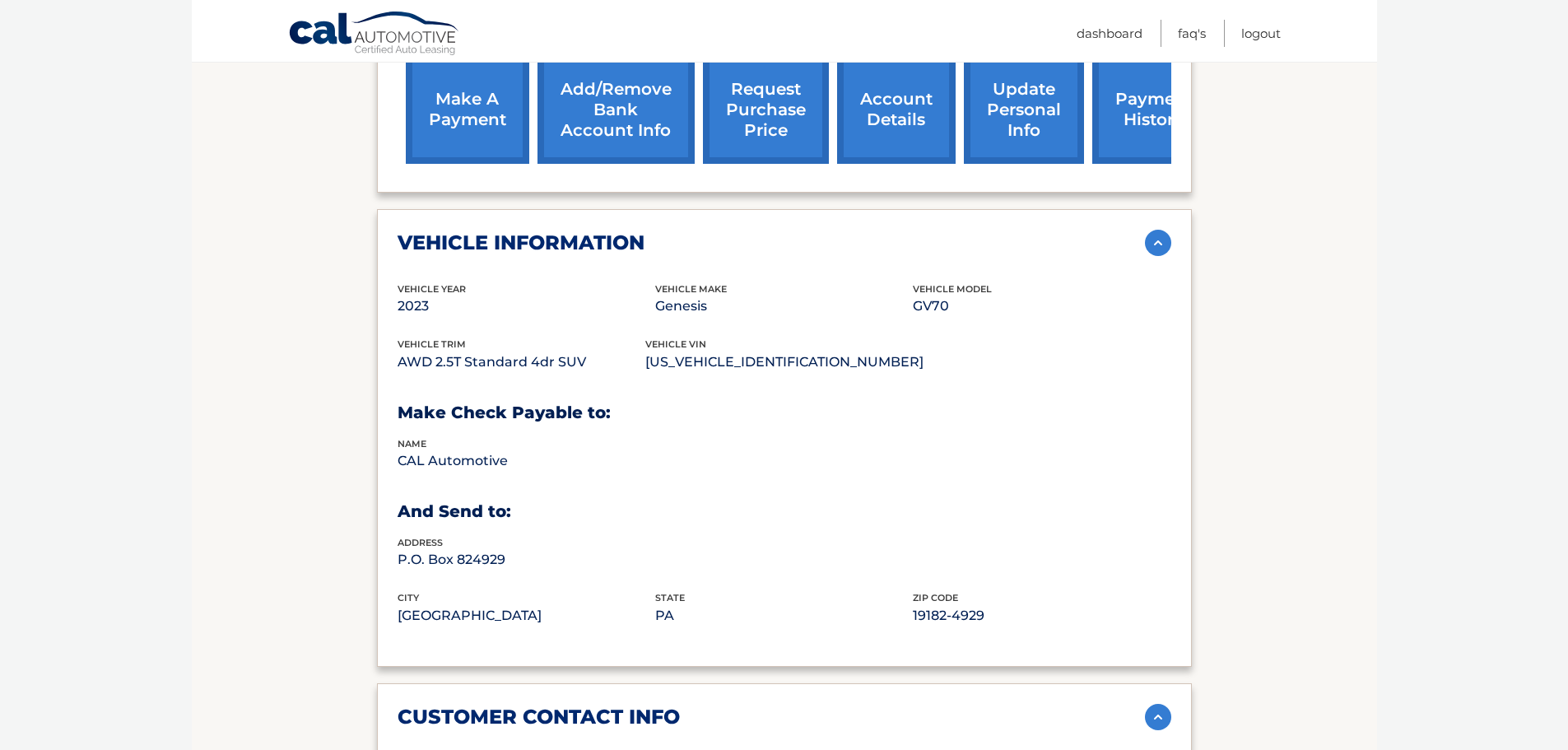
click at [733, 554] on div "vehicle Year 2023 vehicle make Genesis vehicle model GV70 vehicle trim AWD 2.5T…" at bounding box center [784, 463] width 774 height 365
